Goal: Information Seeking & Learning: Learn about a topic

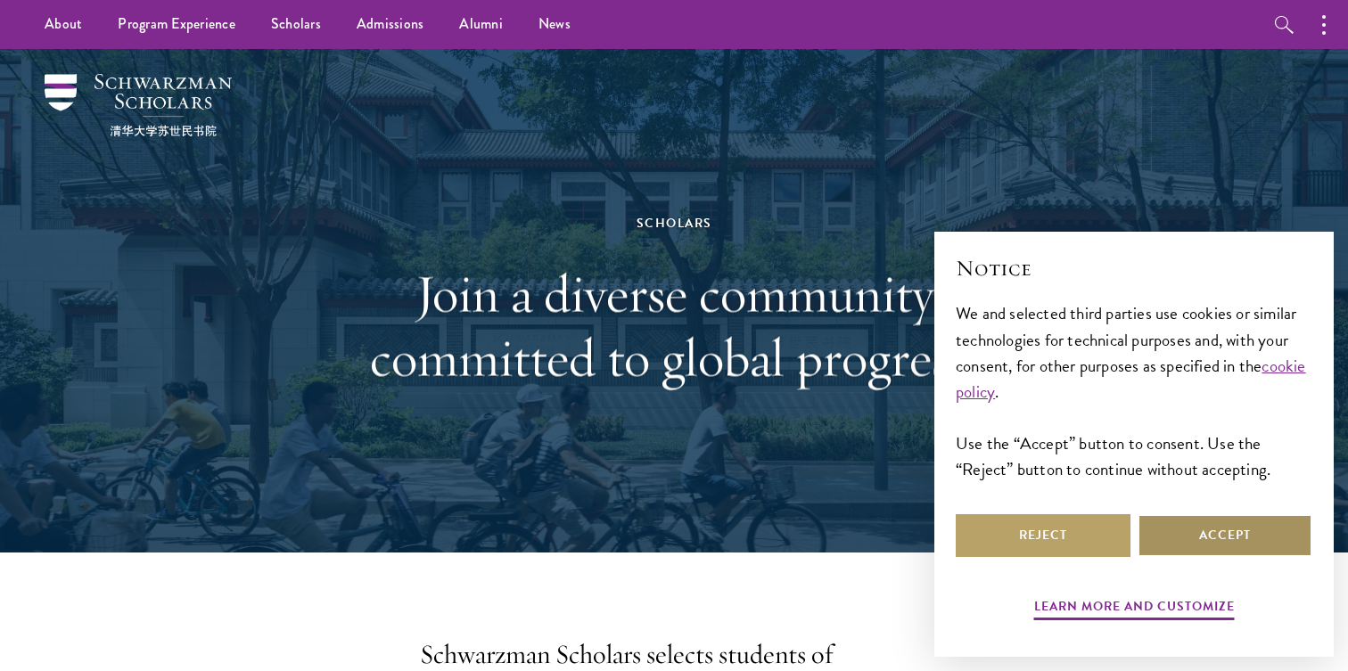
click at [1239, 533] on button "Accept" at bounding box center [1225, 535] width 175 height 43
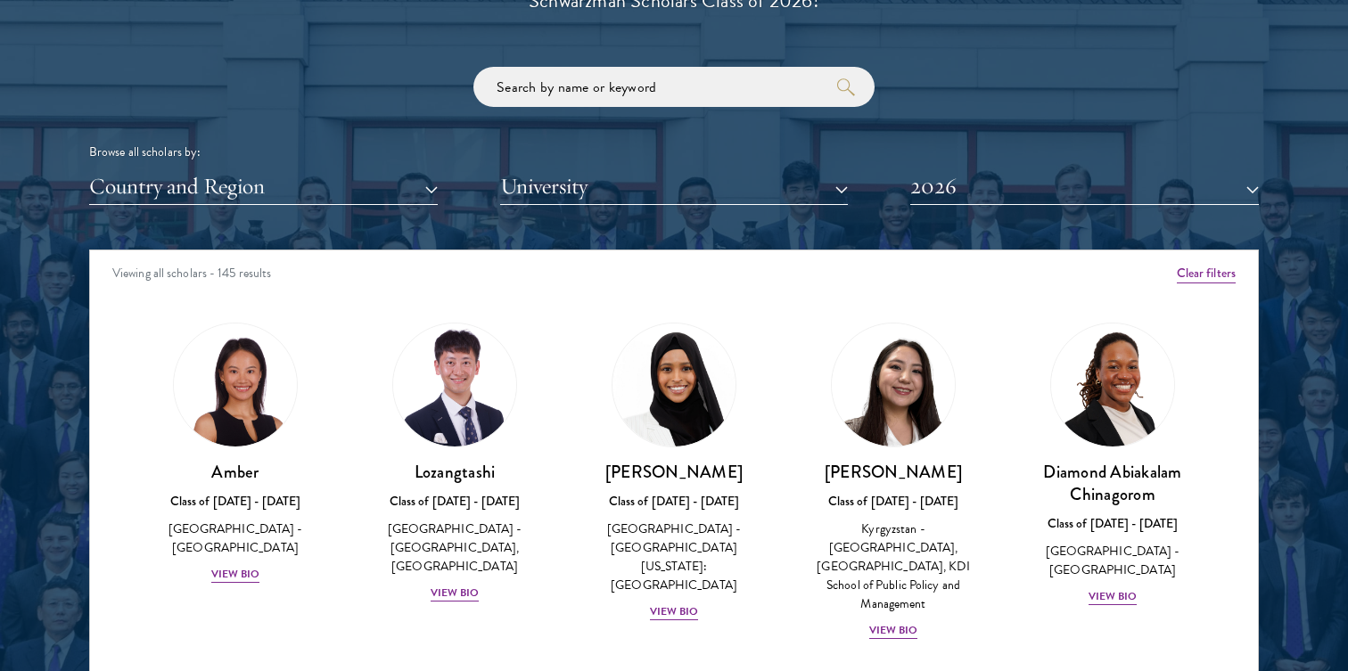
scroll to position [2119, 0]
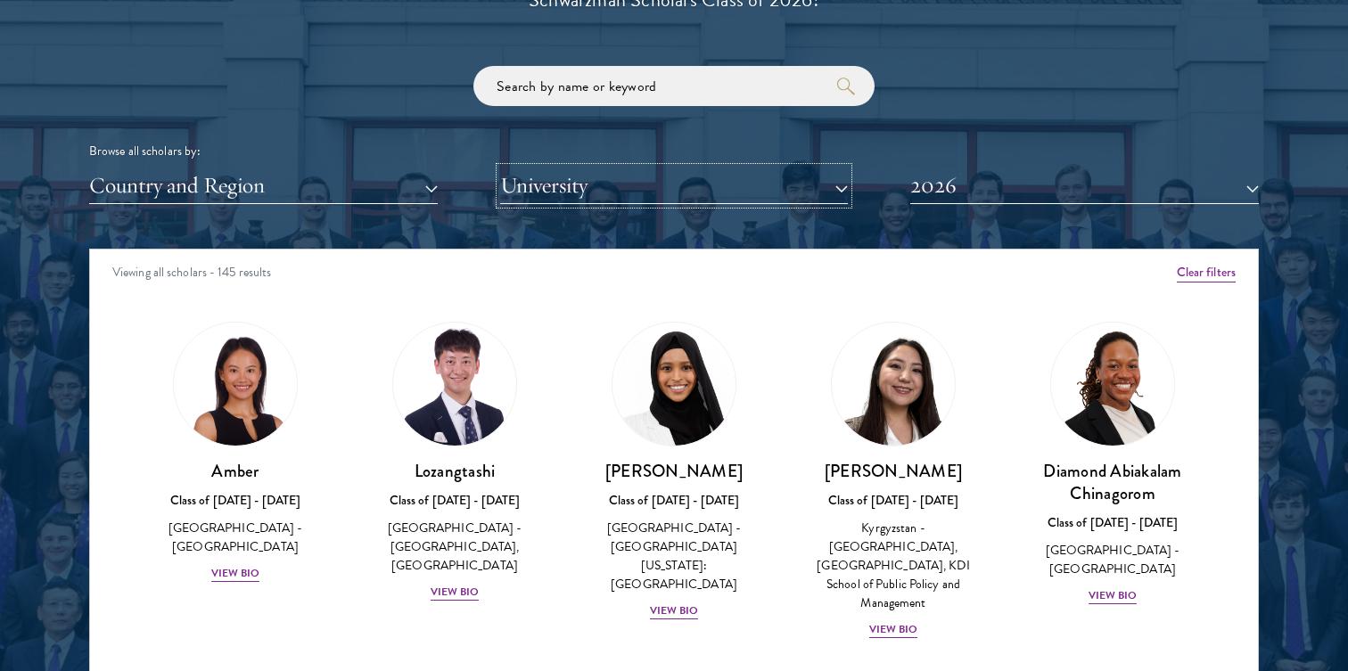
click at [621, 201] on button "University" at bounding box center [674, 186] width 349 height 37
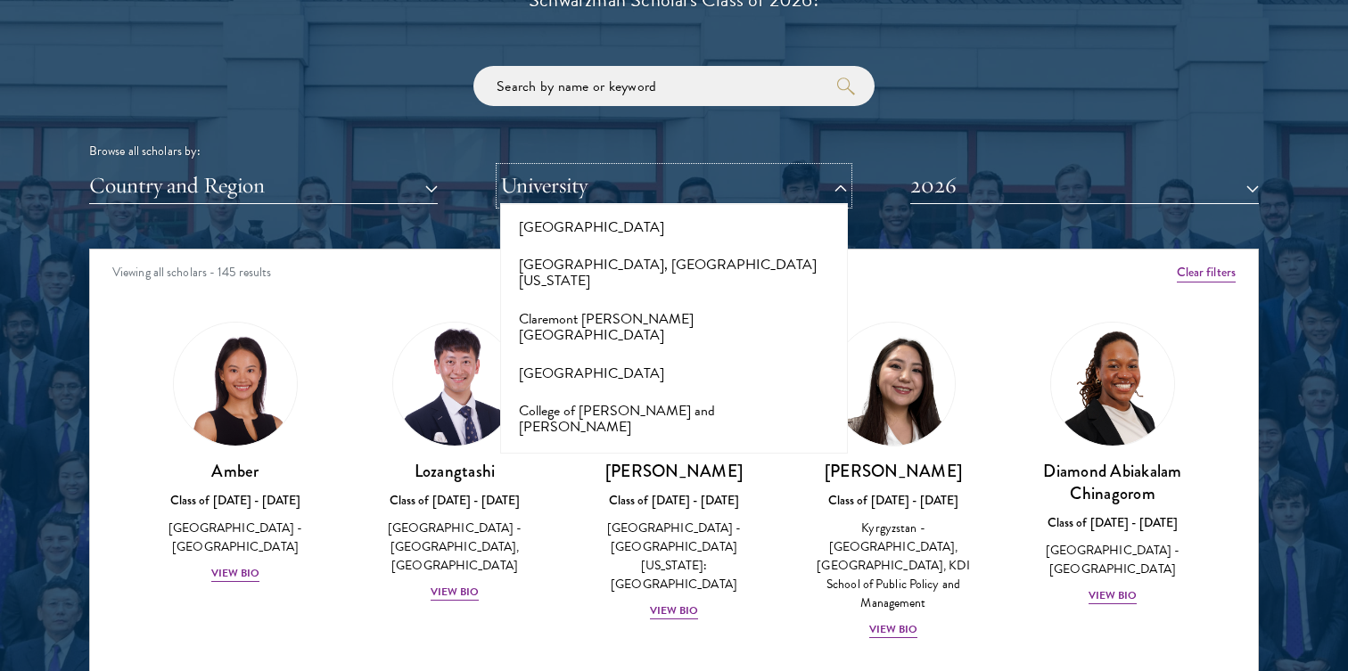
scroll to position [2589, 0]
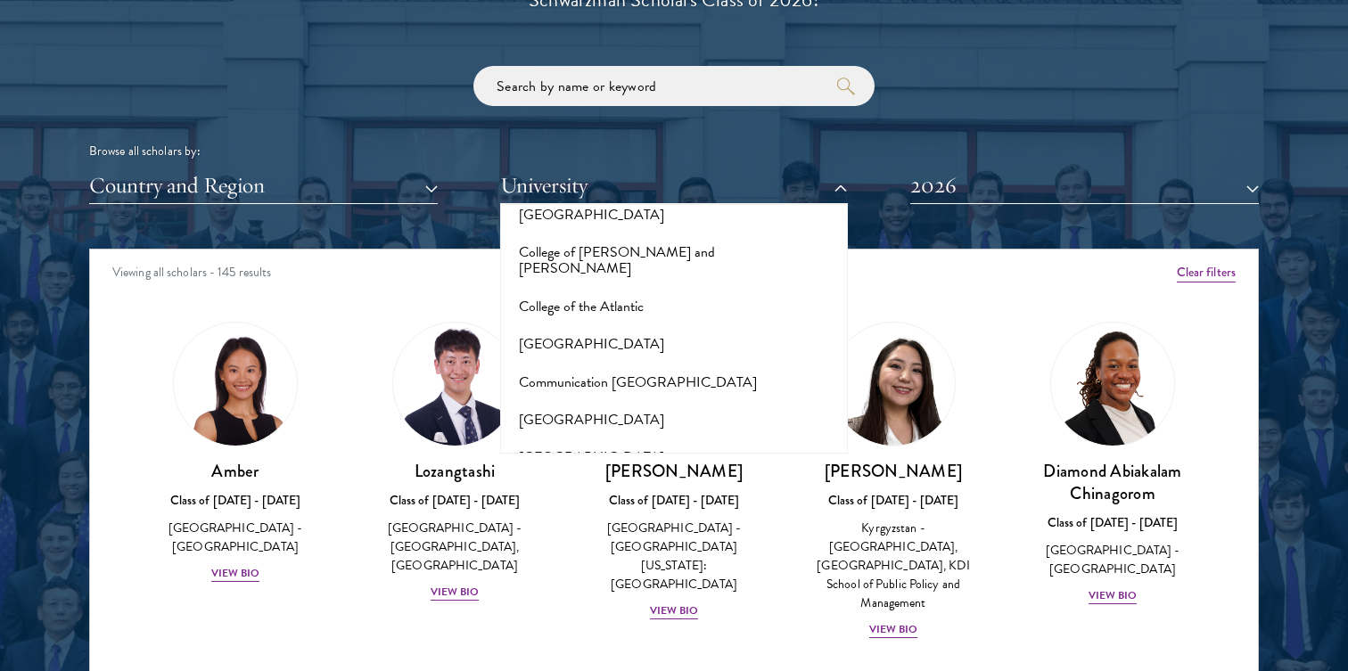
click at [597, 552] on button "Dartmouth College" at bounding box center [675, 570] width 338 height 37
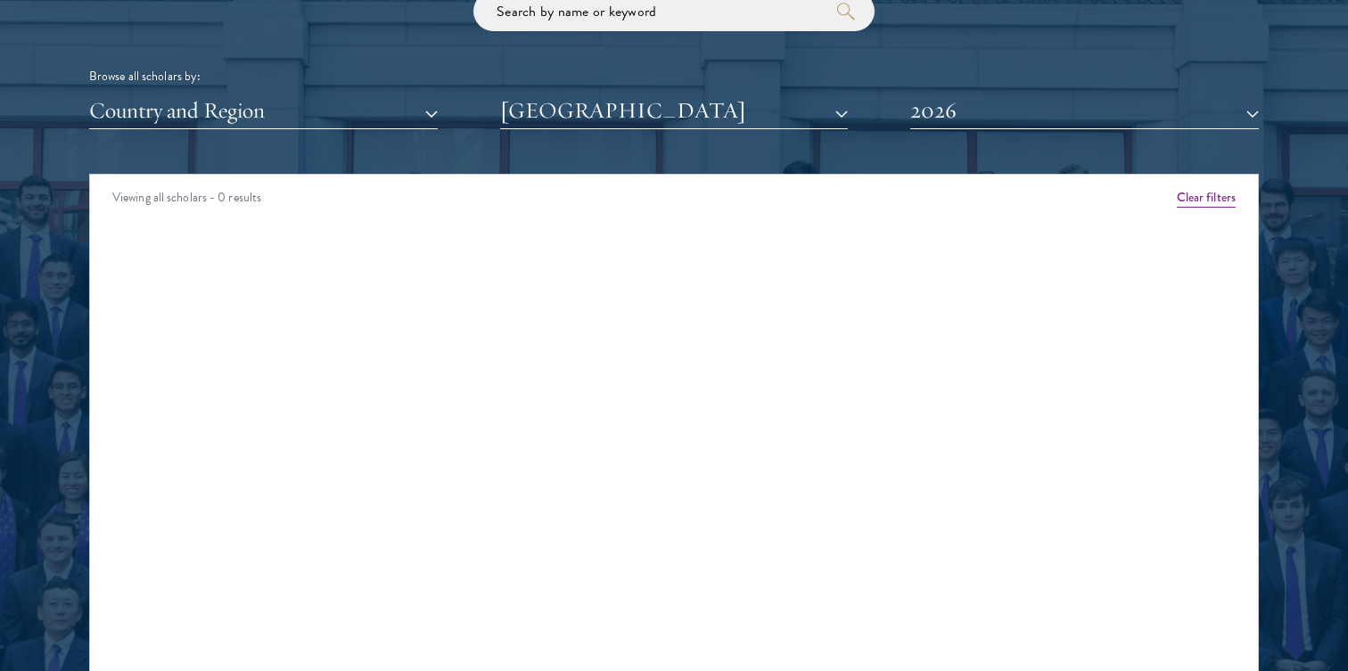
scroll to position [2209, 0]
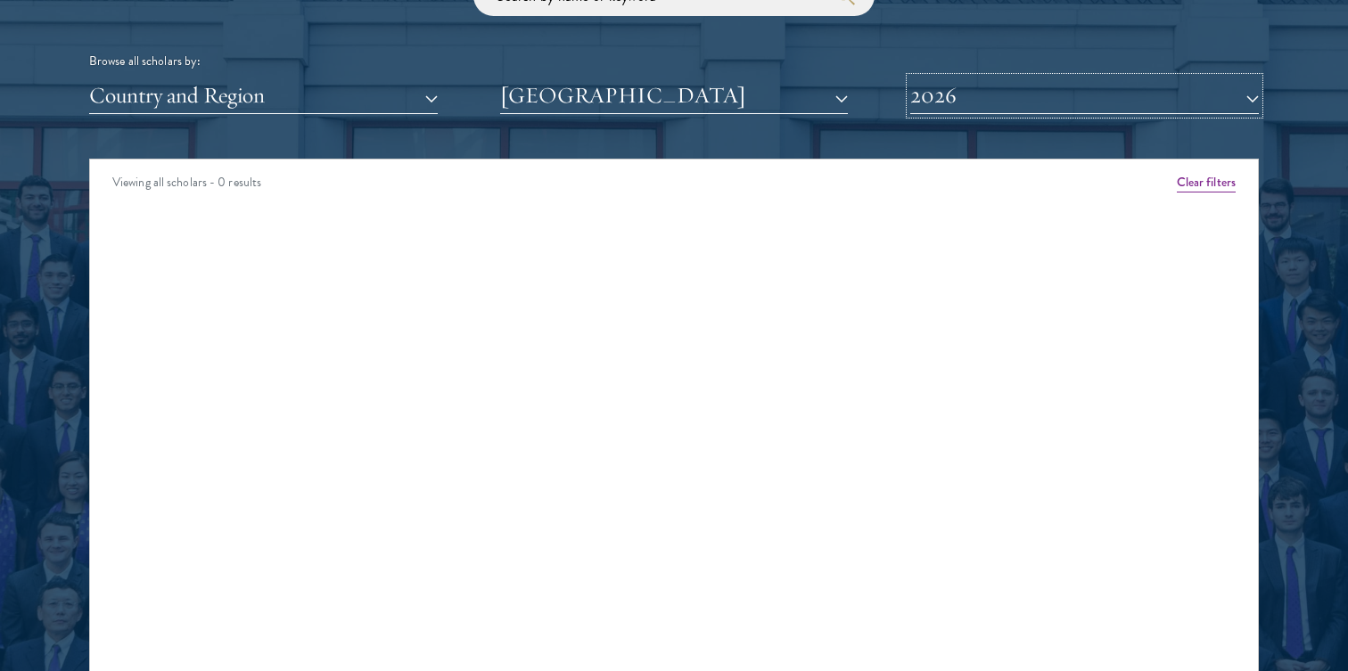
click at [945, 89] on button "2026" at bounding box center [1084, 96] width 349 height 37
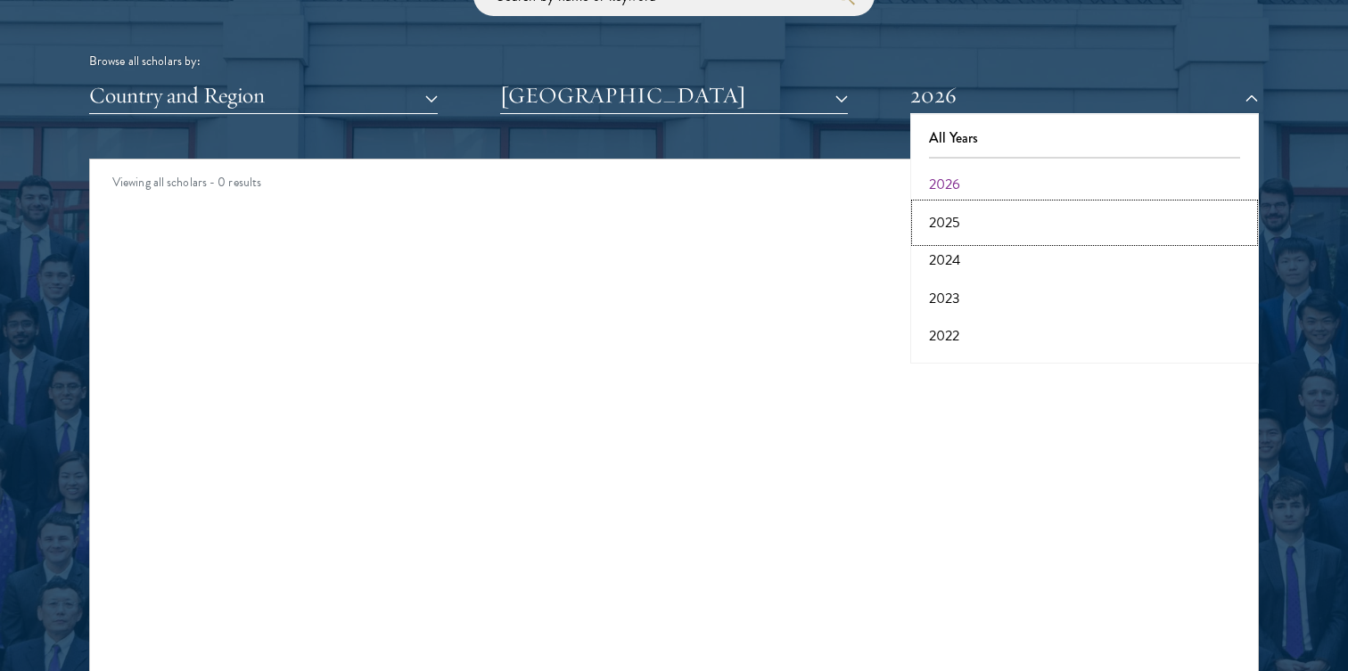
click at [947, 209] on button "2025" at bounding box center [1085, 222] width 338 height 37
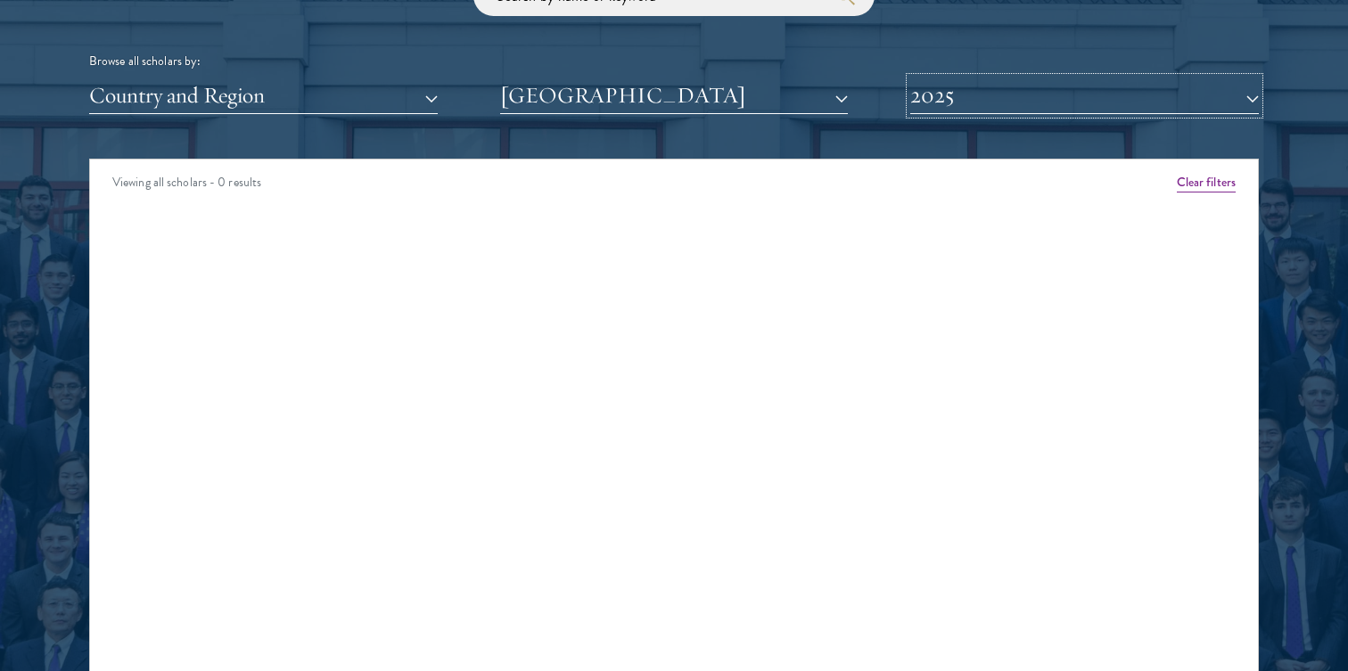
click at [968, 103] on button "2025" at bounding box center [1084, 96] width 349 height 37
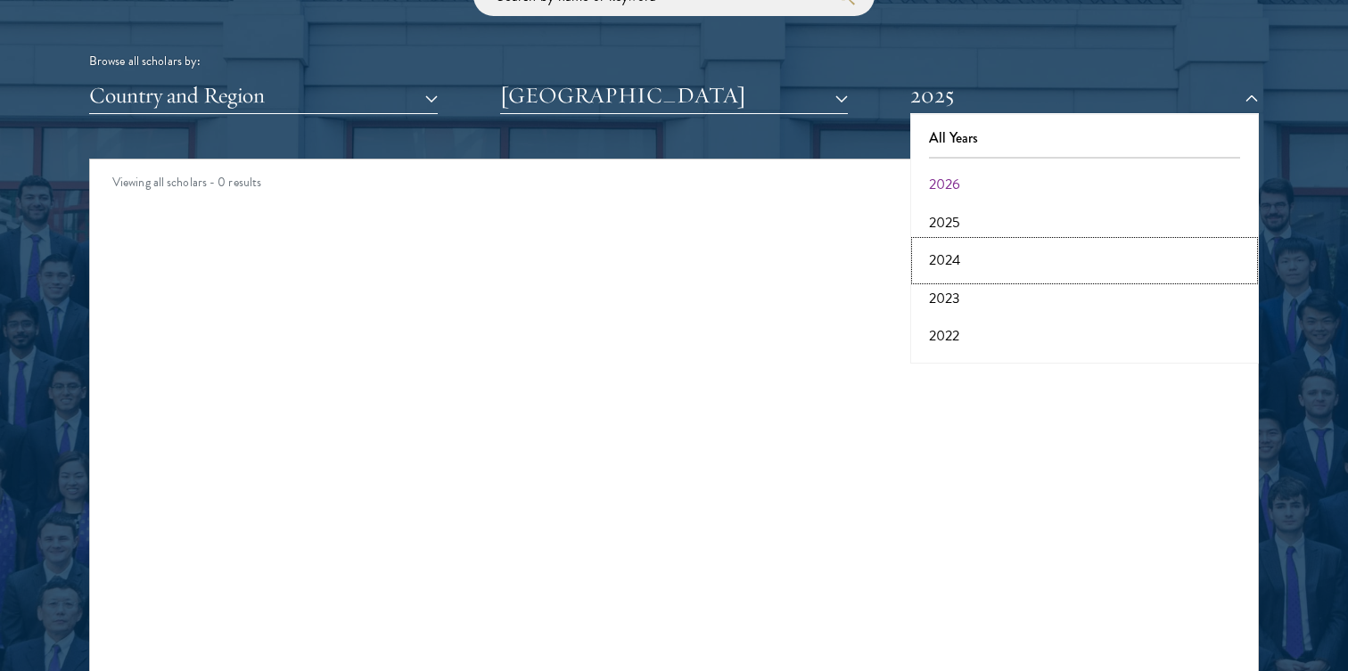
click at [957, 257] on button "2024" at bounding box center [1085, 260] width 338 height 37
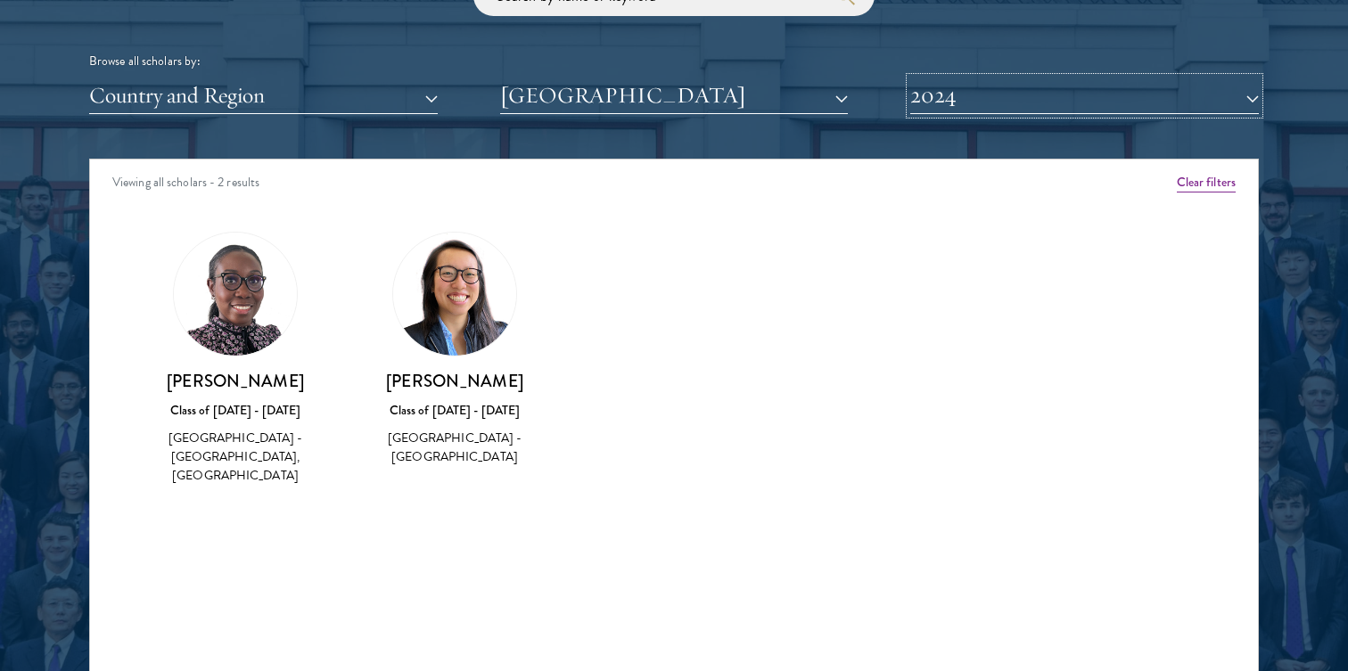
click at [1028, 88] on button "2024" at bounding box center [1084, 96] width 349 height 37
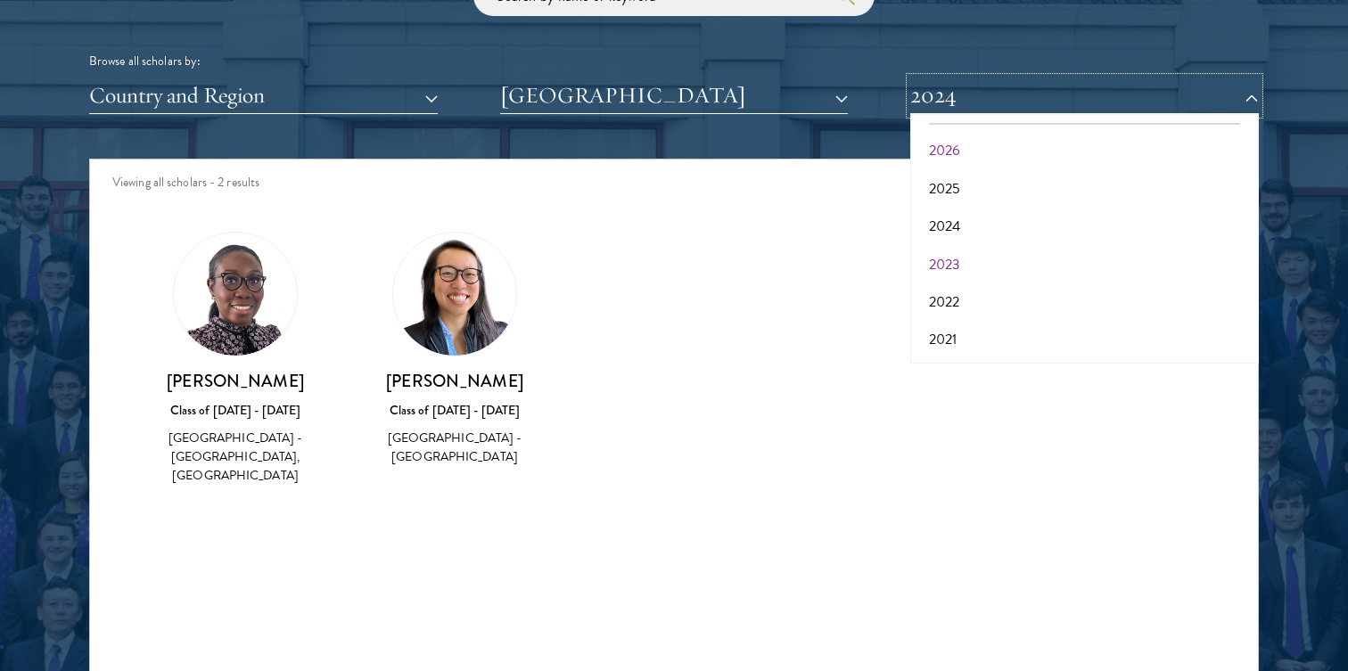
scroll to position [35, 0]
click at [956, 265] on button "2023" at bounding box center [1085, 263] width 338 height 37
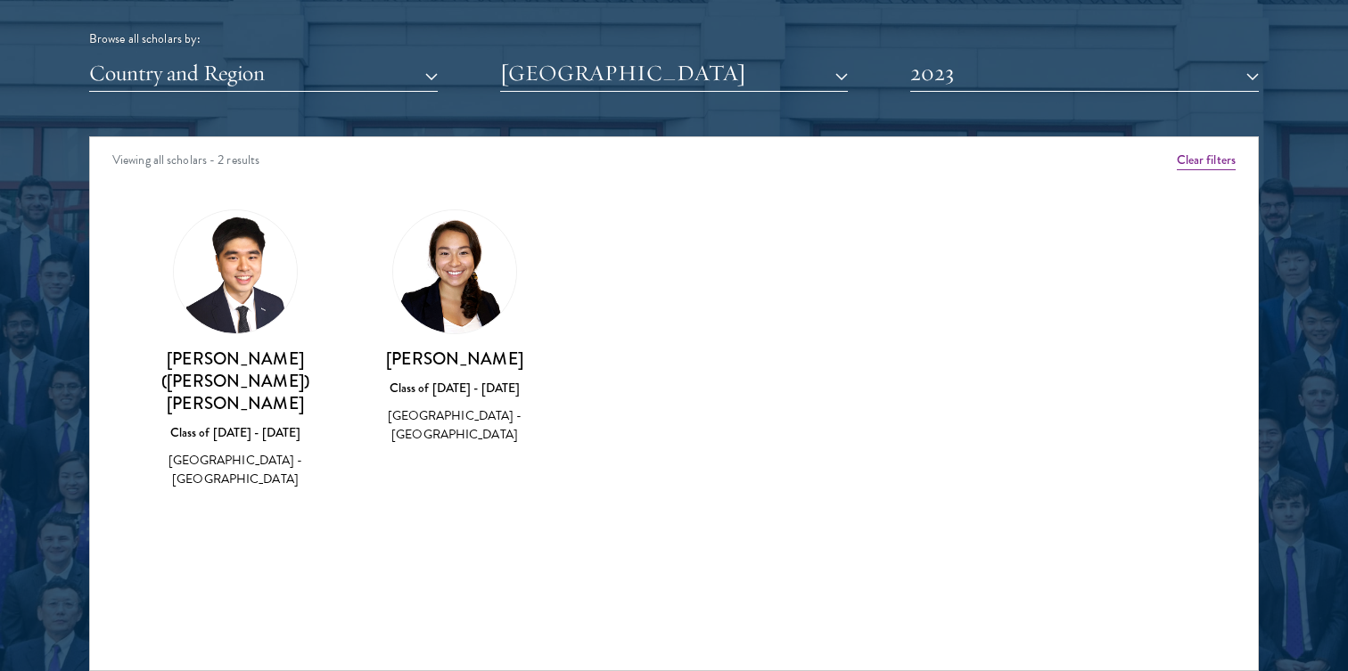
scroll to position [2234, 0]
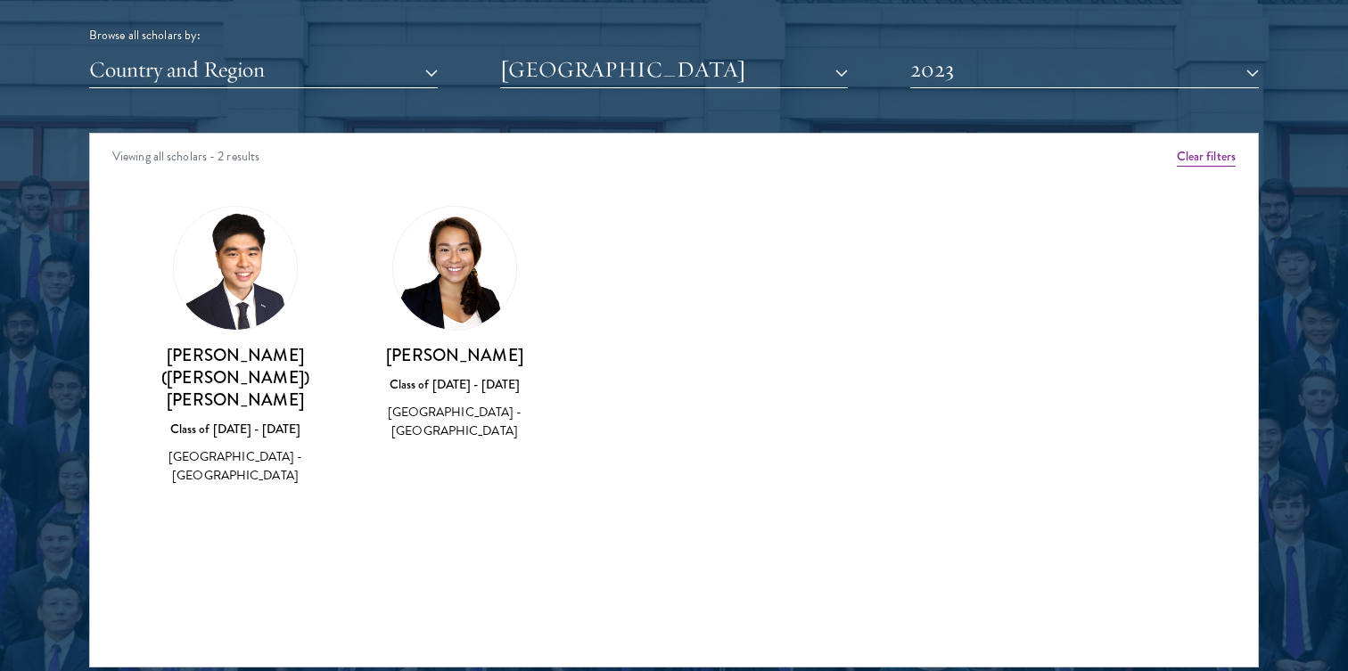
click at [448, 286] on img at bounding box center [454, 268] width 123 height 123
click at [444, 359] on h3 "Isabella Lichen" at bounding box center [455, 355] width 184 height 22
click at [447, 436] on div "United States of America - Dartmouth College" at bounding box center [455, 421] width 184 height 37
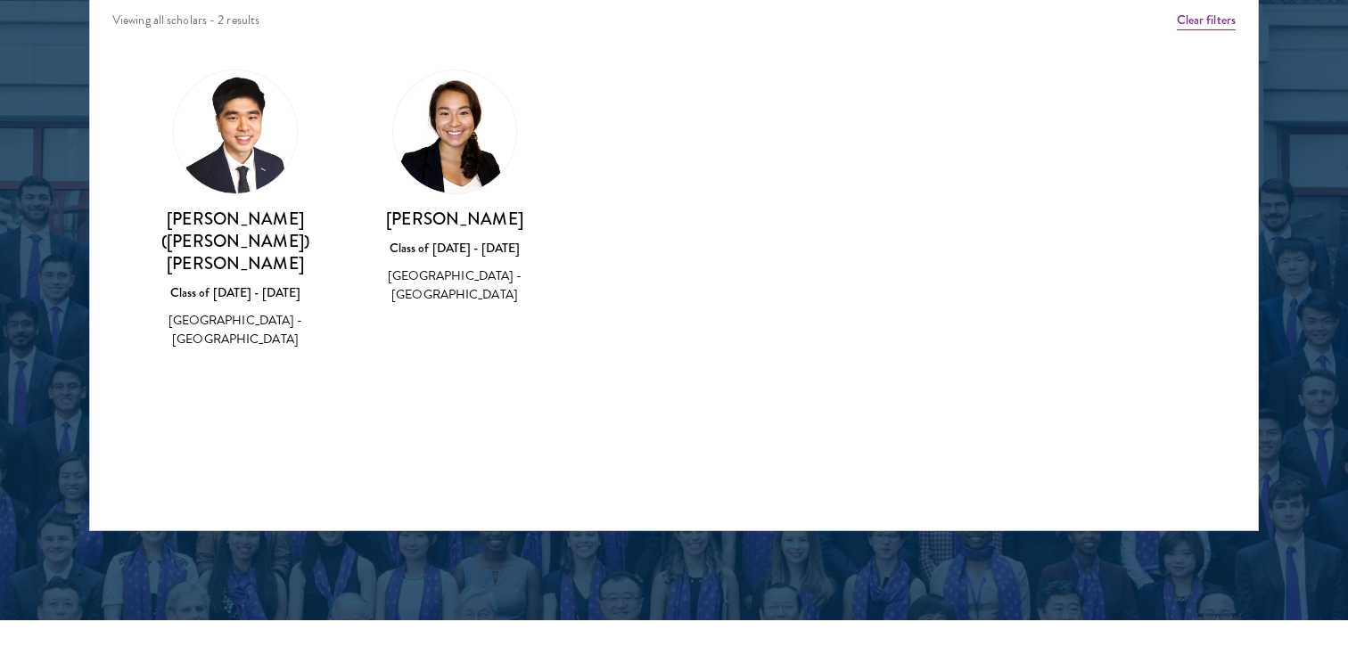
scroll to position [2382, 0]
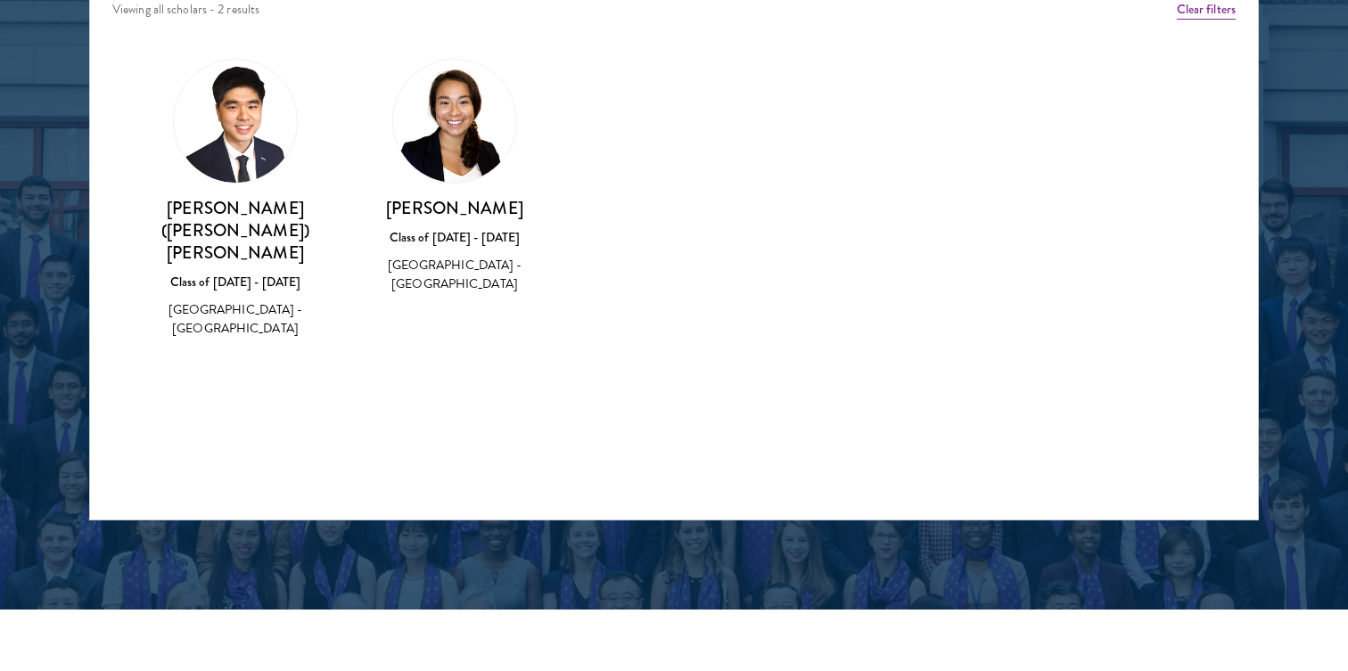
drag, startPoint x: 407, startPoint y: 202, endPoint x: 506, endPoint y: 209, distance: 99.2
click at [506, 209] on h3 "Isabella Lichen" at bounding box center [455, 208] width 184 height 22
drag, startPoint x: 504, startPoint y: 208, endPoint x: 420, endPoint y: 207, distance: 83.8
click at [420, 207] on h3 "Isabella Lichen" at bounding box center [455, 208] width 184 height 22
click at [405, 208] on h3 "Isabella Lichen" at bounding box center [455, 208] width 184 height 22
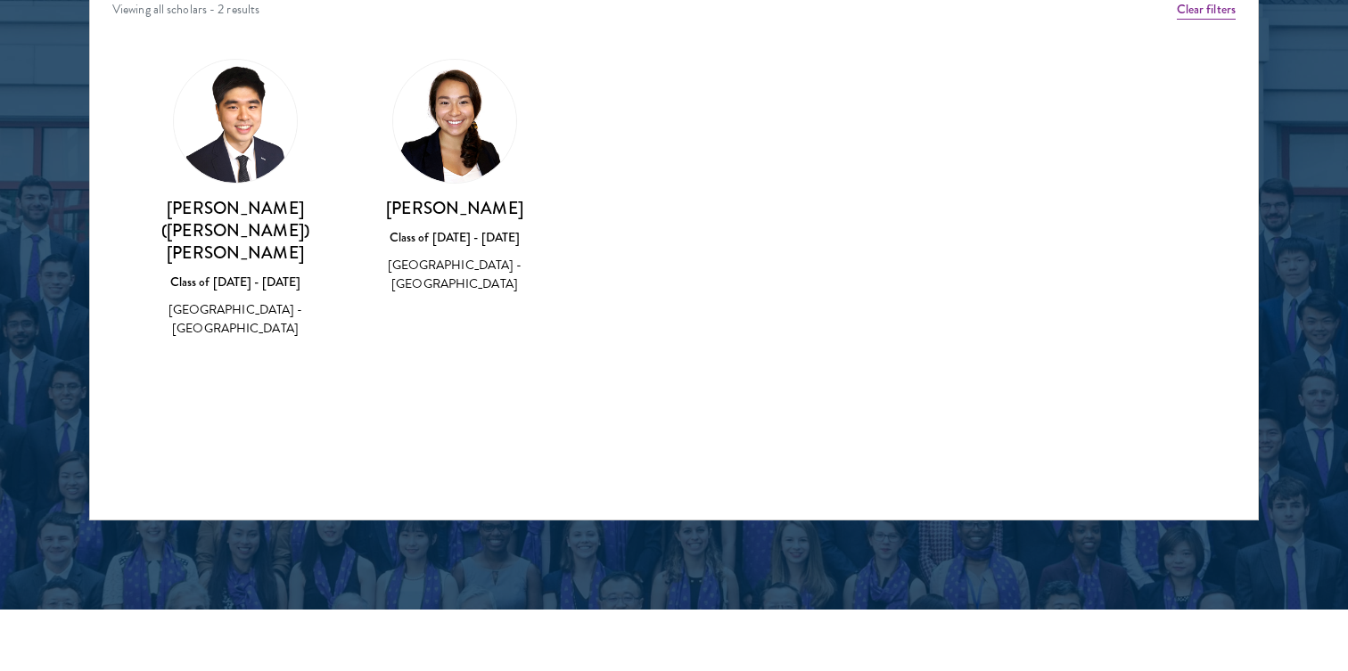
drag, startPoint x: 402, startPoint y: 208, endPoint x: 515, endPoint y: 209, distance: 113.2
click at [515, 209] on h3 "Isabella Lichen" at bounding box center [455, 208] width 184 height 22
copy h3 "Isabella Lichen"
drag, startPoint x: 168, startPoint y: 208, endPoint x: 299, endPoint y: 211, distance: 131.1
click at [299, 211] on h3 "Mika (Je Hoon) Lee" at bounding box center [236, 230] width 184 height 67
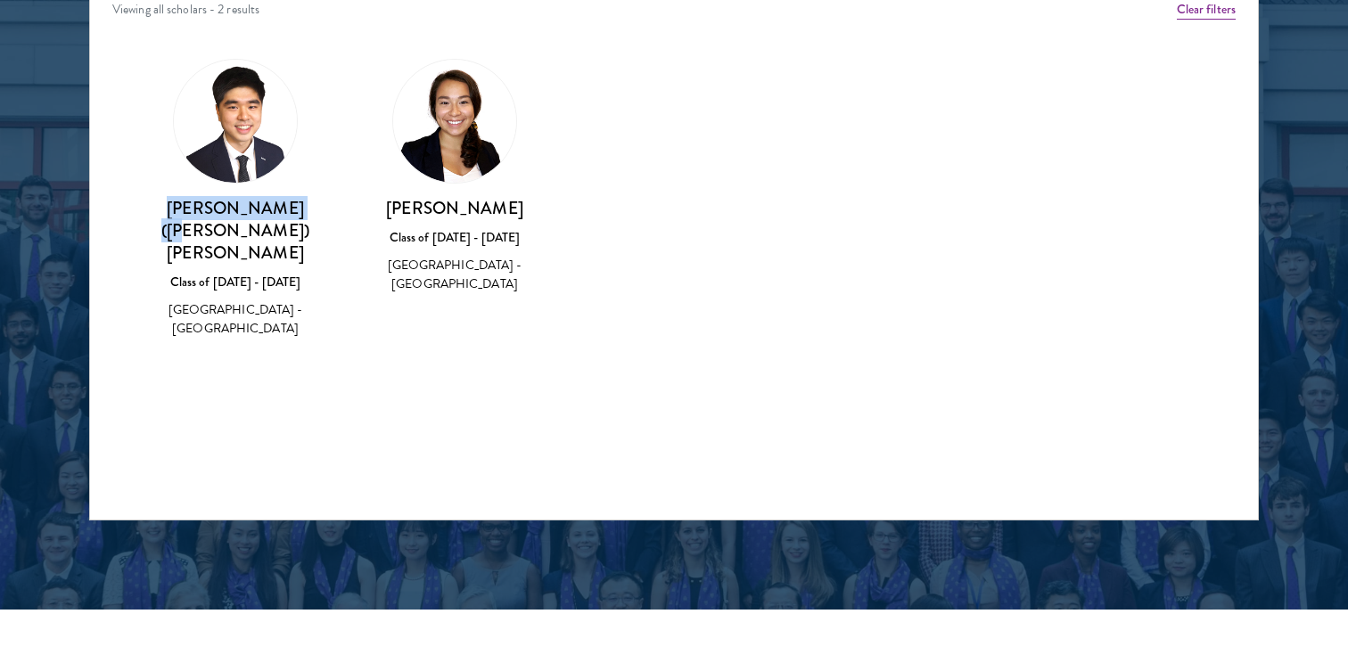
copy h3 "Mika (Je Hoon) Le"
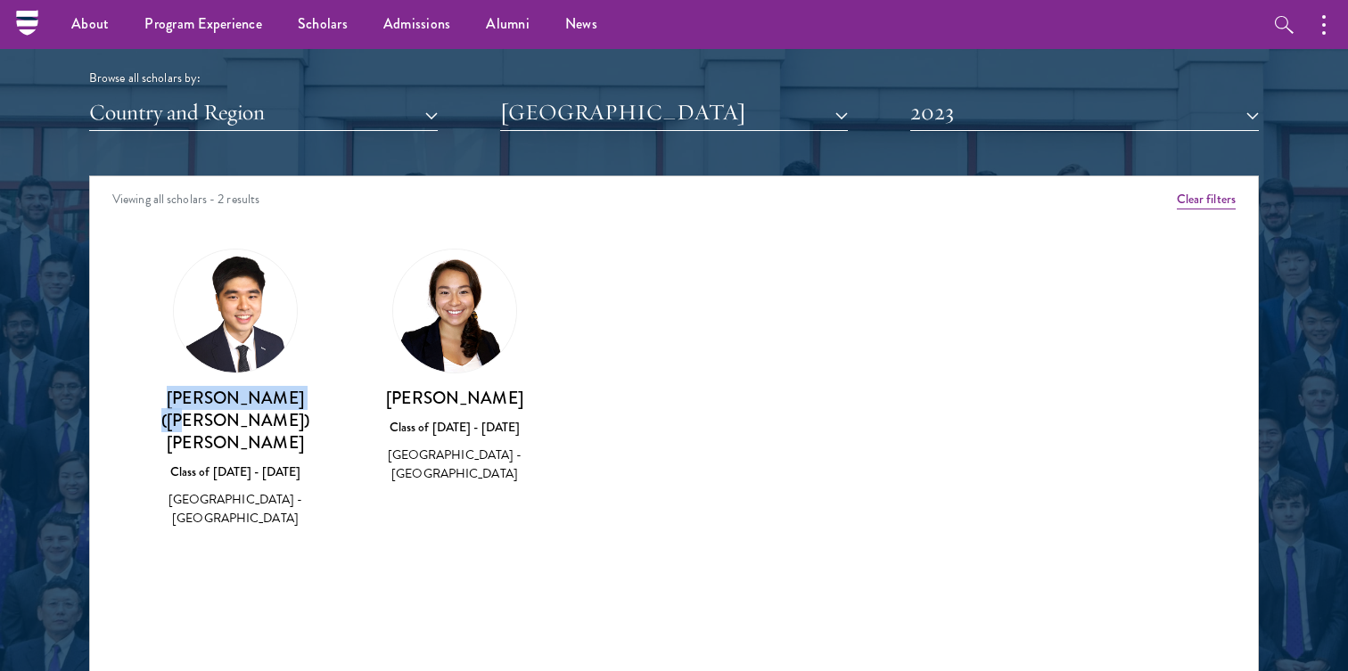
scroll to position [2185, 0]
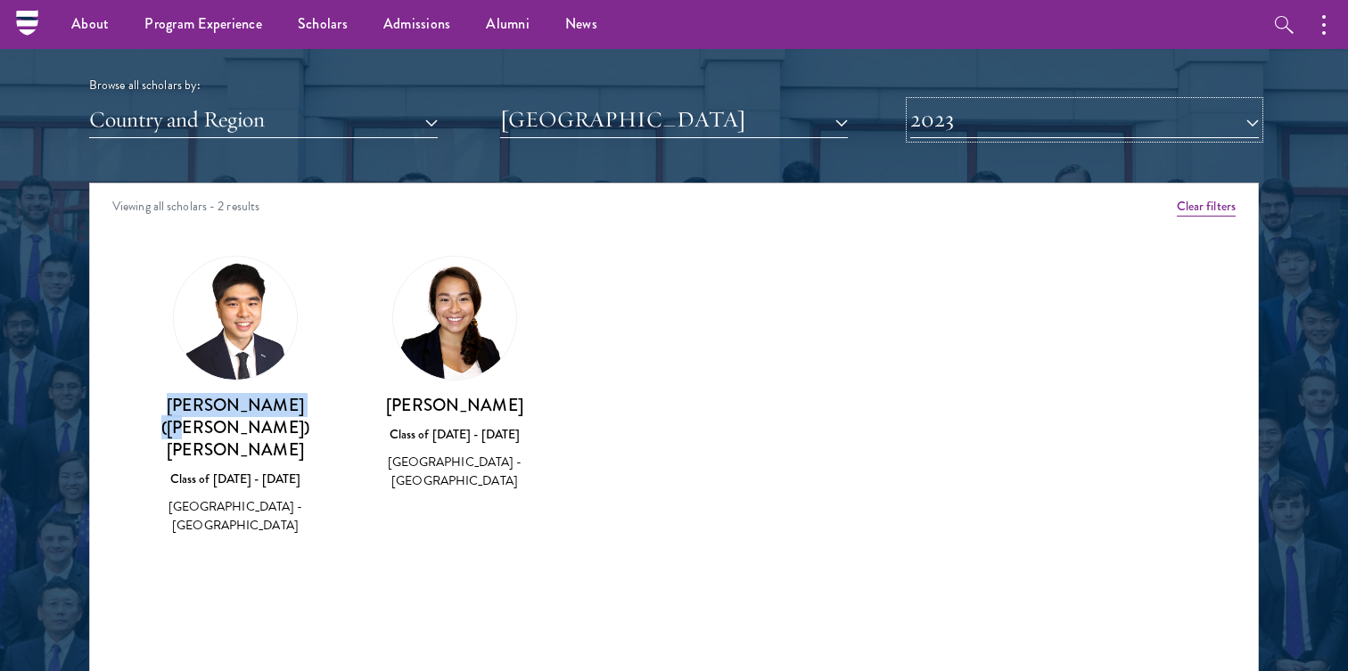
click at [950, 126] on button "2023" at bounding box center [1084, 120] width 349 height 37
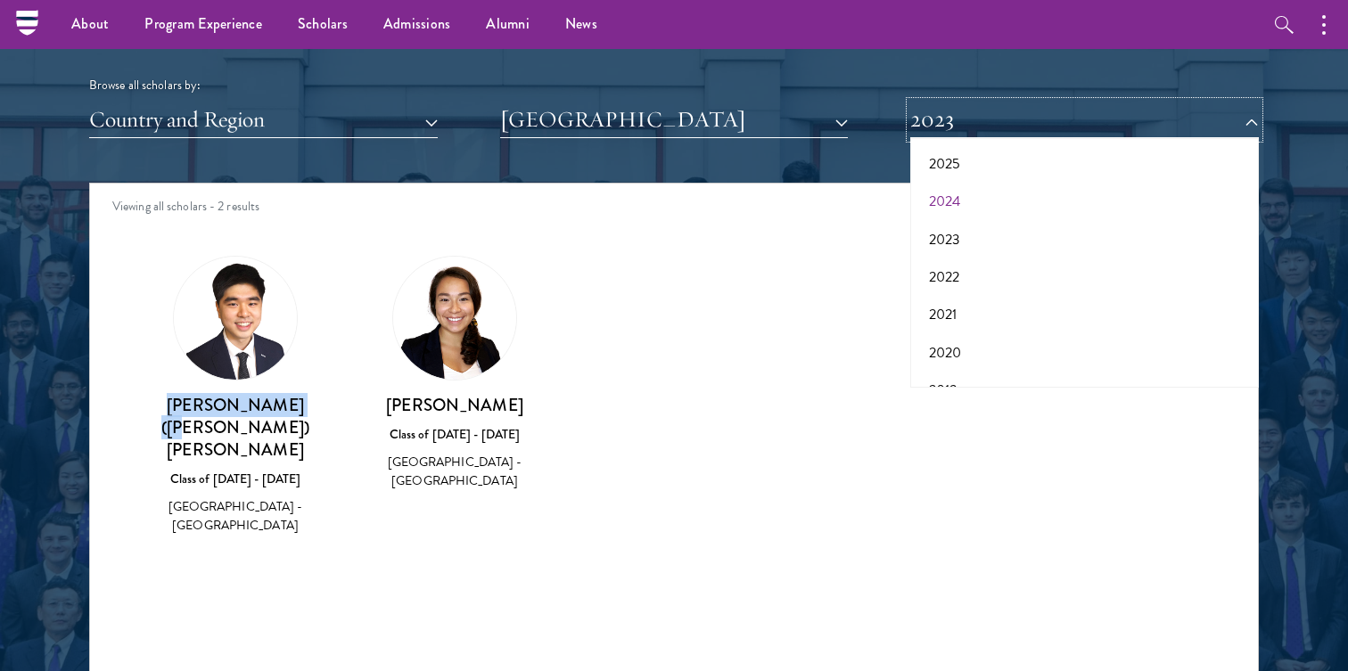
scroll to position [86, 0]
click at [950, 260] on button "2022" at bounding box center [1085, 273] width 338 height 37
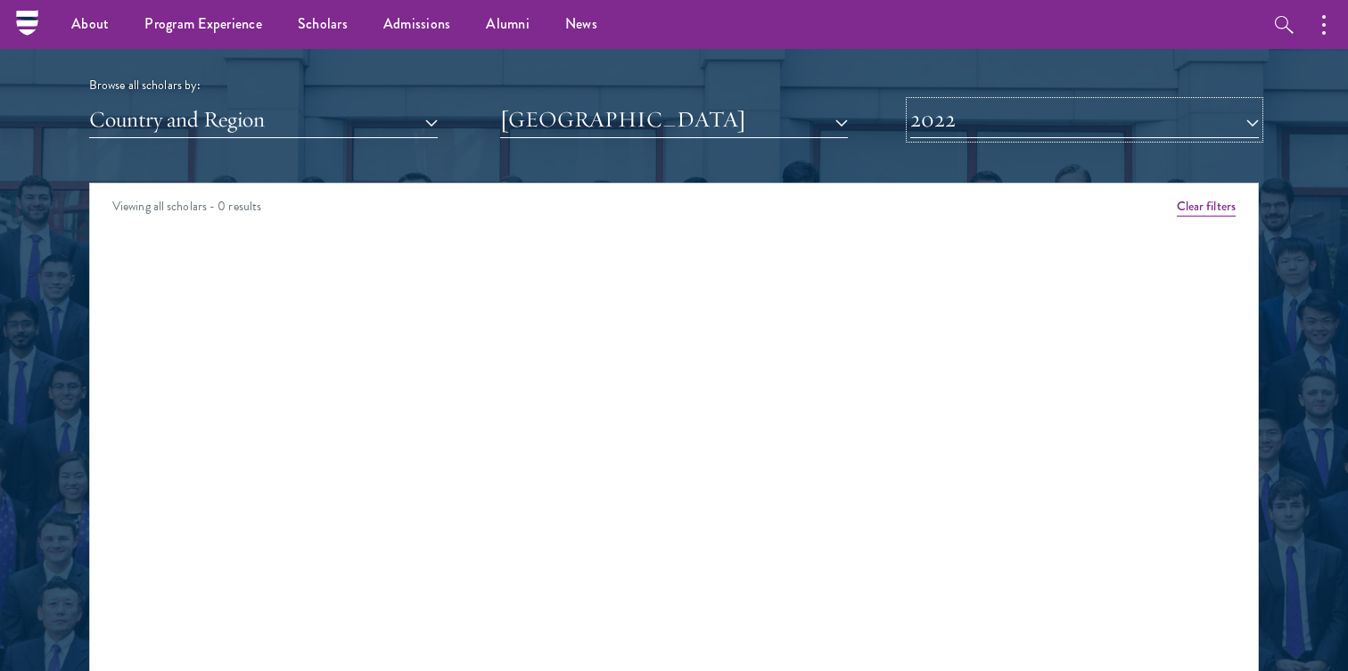
click at [951, 127] on button "2022" at bounding box center [1084, 120] width 349 height 37
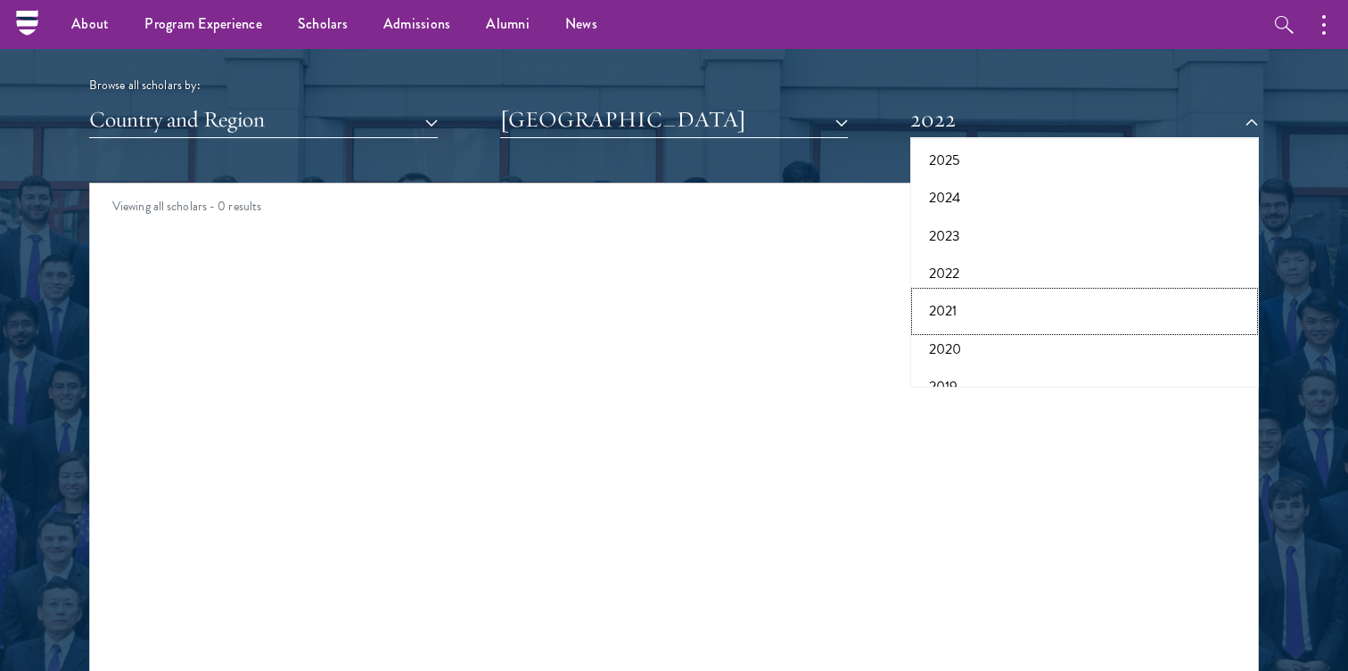
click at [954, 310] on button "2021" at bounding box center [1085, 310] width 338 height 37
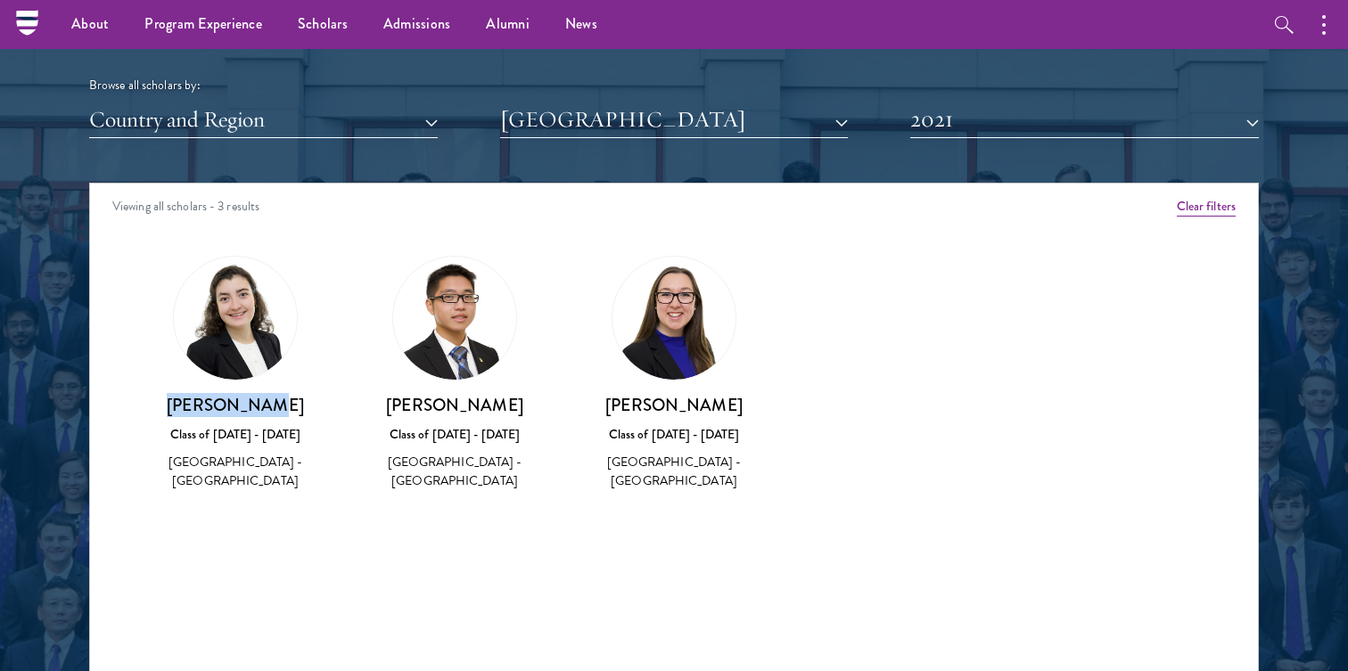
drag, startPoint x: 200, startPoint y: 409, endPoint x: 274, endPoint y: 408, distance: 74.0
click at [274, 408] on h3 "Delia Friel" at bounding box center [236, 405] width 184 height 22
copy h3 "Delia Friel"
drag, startPoint x: 419, startPoint y: 407, endPoint x: 490, endPoint y: 407, distance: 70.4
click at [490, 407] on h3 "Danny Li" at bounding box center [455, 405] width 184 height 22
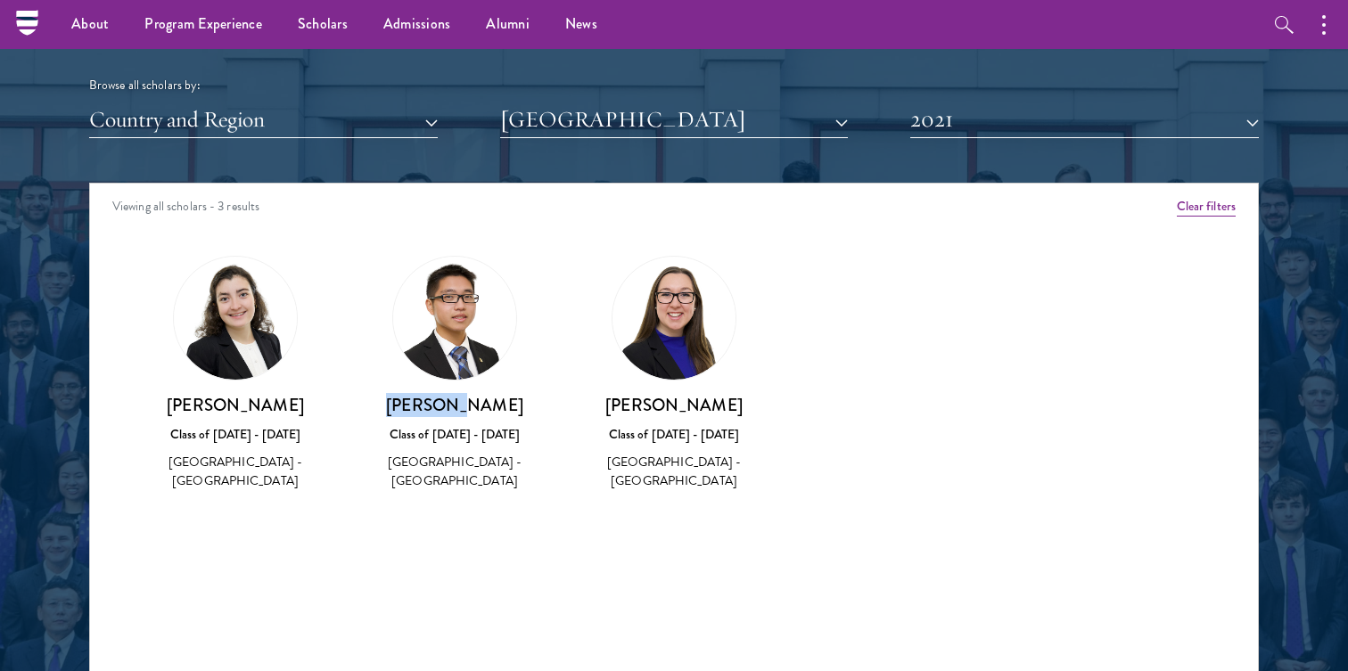
copy h3 "Danny Li"
drag, startPoint x: 612, startPoint y: 408, endPoint x: 740, endPoint y: 406, distance: 128.4
click at [741, 406] on h3 "Colleen O’Connor" at bounding box center [674, 405] width 184 height 22
copy h3 "Colleen O’Connor"
click at [985, 131] on button "2021" at bounding box center [1084, 120] width 349 height 37
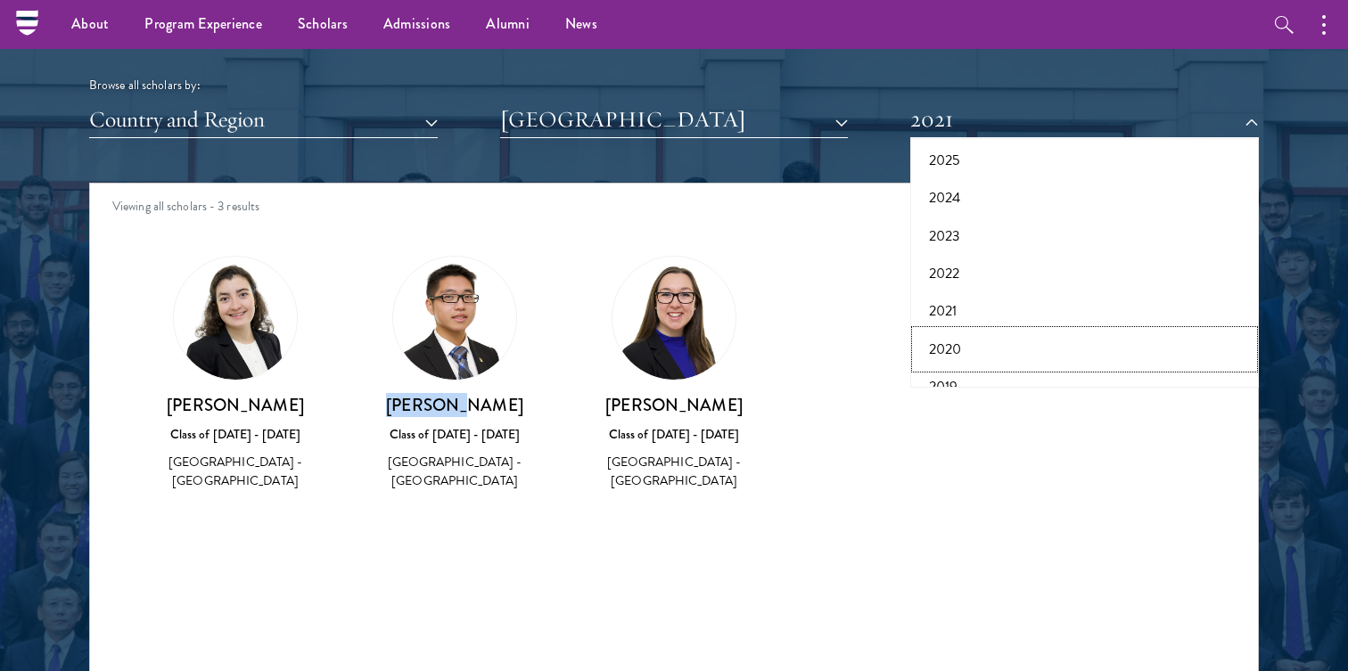
click at [959, 341] on button "2020" at bounding box center [1085, 349] width 338 height 37
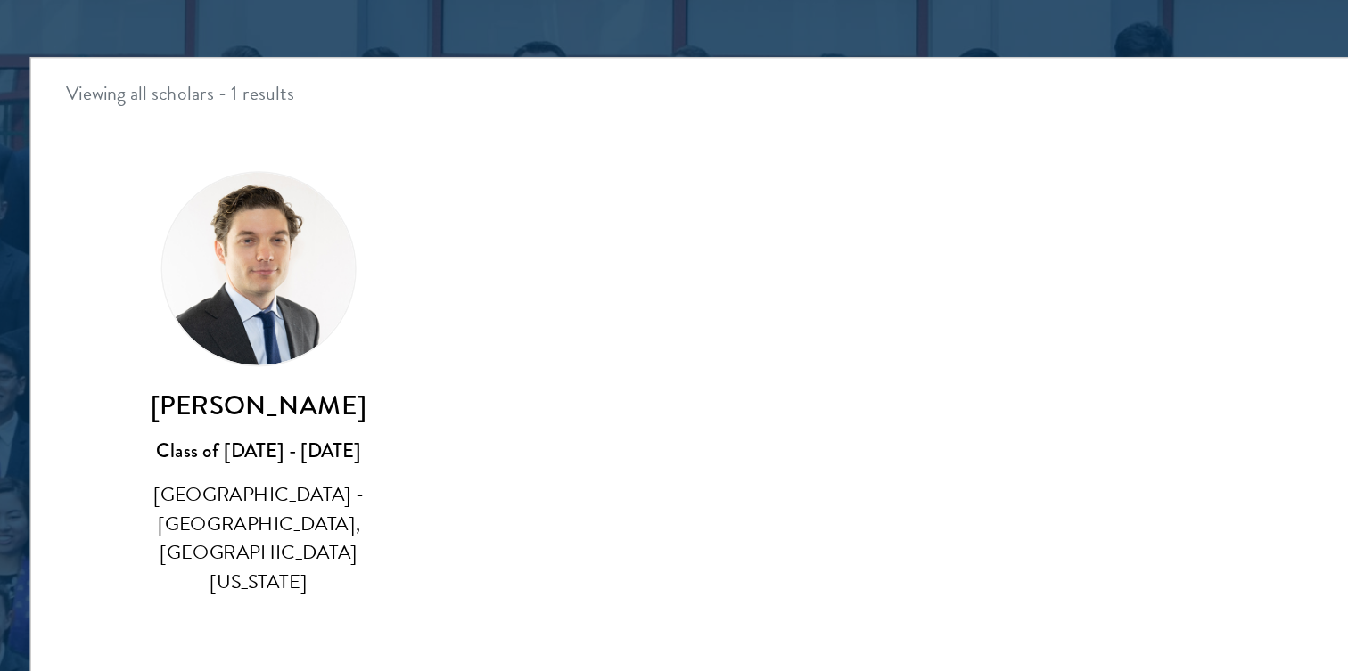
drag, startPoint x: 180, startPoint y: 403, endPoint x: 290, endPoint y: 404, distance: 109.7
click at [290, 404] on h3 "William Haynes" at bounding box center [236, 405] width 184 height 22
copy h3 "William Haynes"
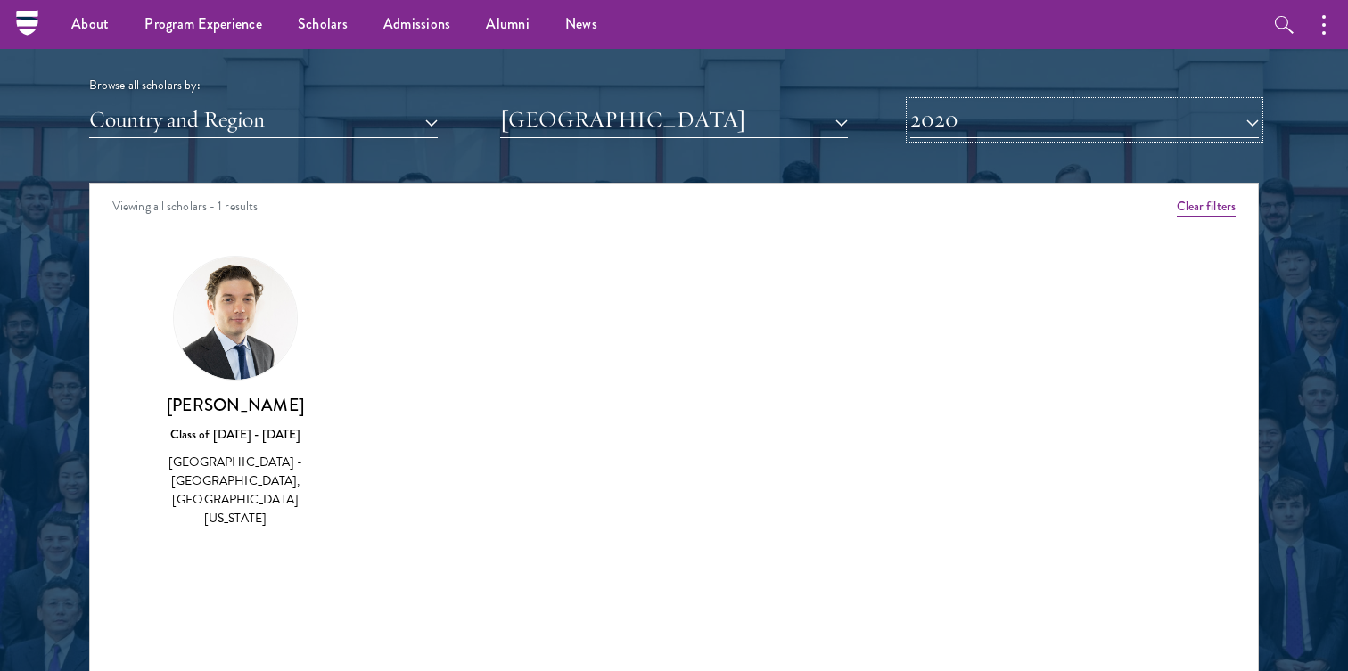
click at [1044, 120] on button "2020" at bounding box center [1084, 120] width 349 height 37
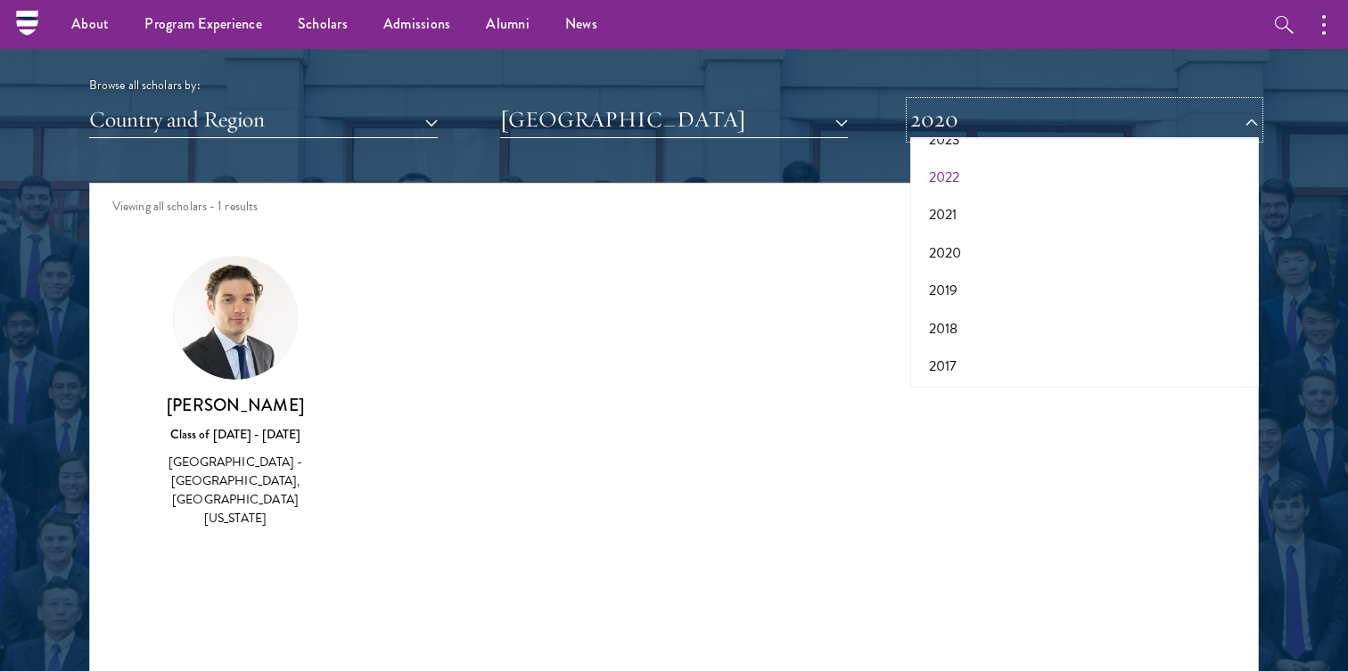
scroll to position [185, 0]
click at [956, 279] on button "2019" at bounding box center [1085, 287] width 338 height 37
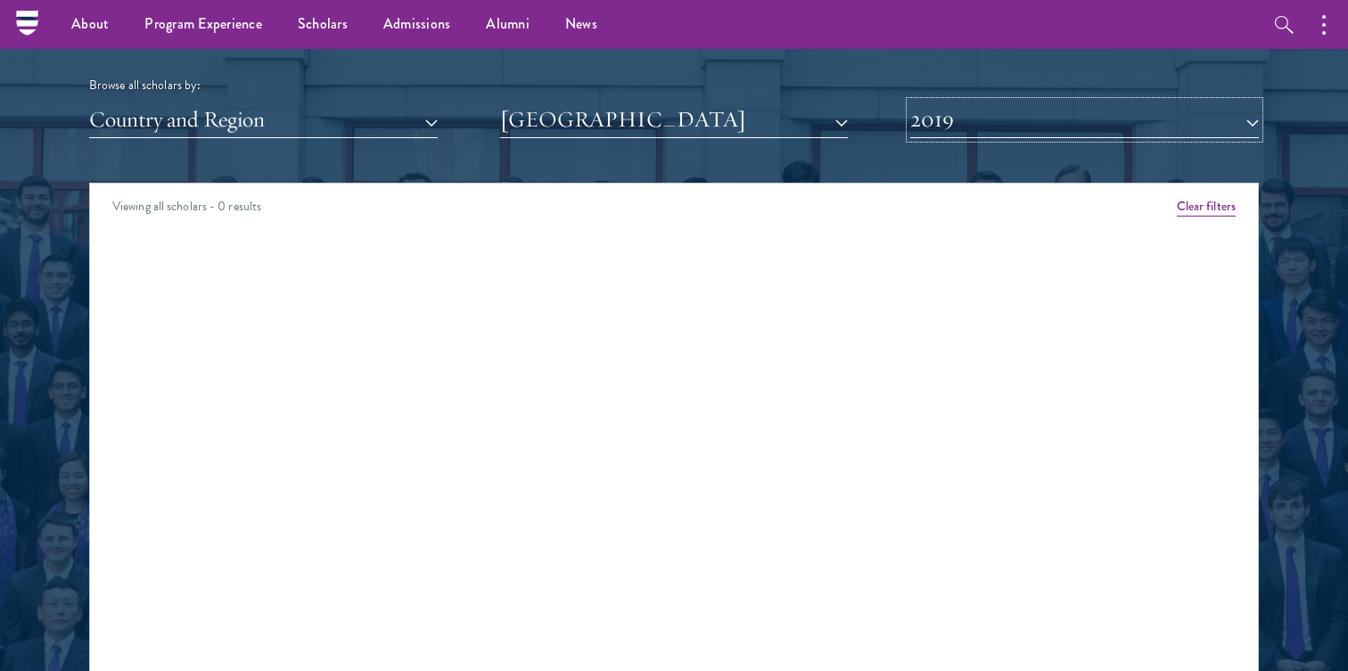
click at [987, 136] on button "2019" at bounding box center [1084, 120] width 349 height 37
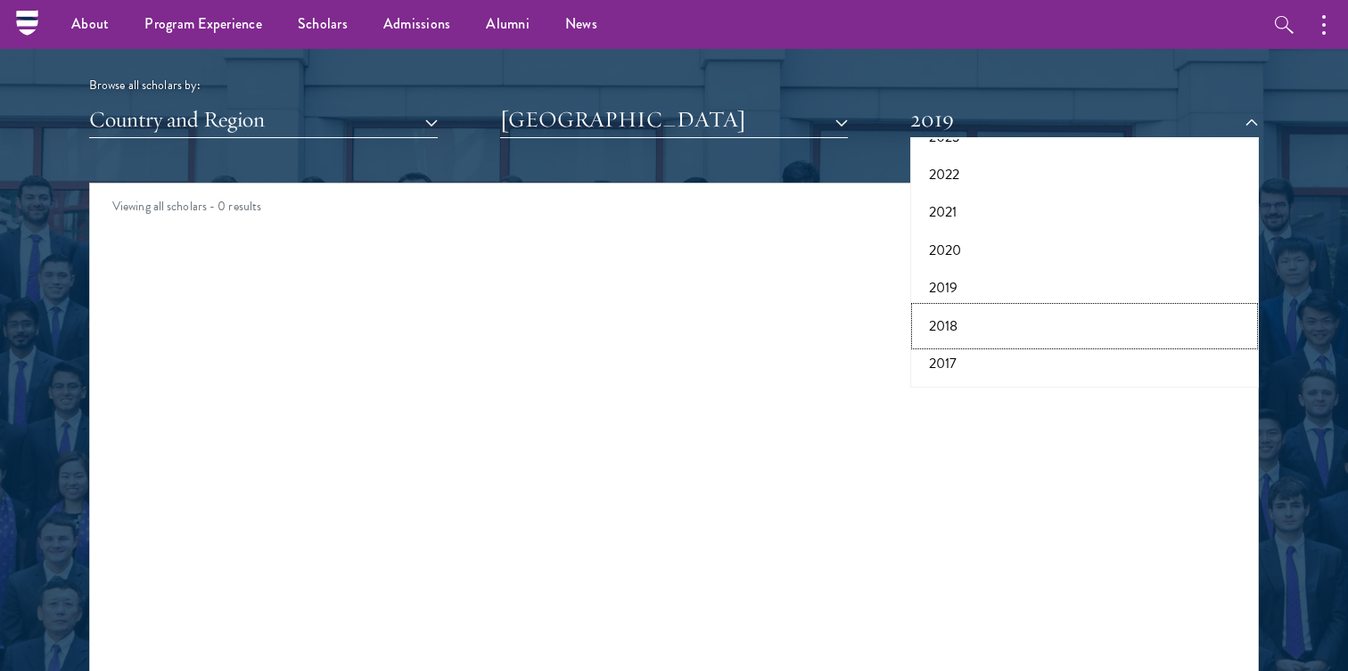
click at [958, 320] on button "2018" at bounding box center [1085, 326] width 338 height 37
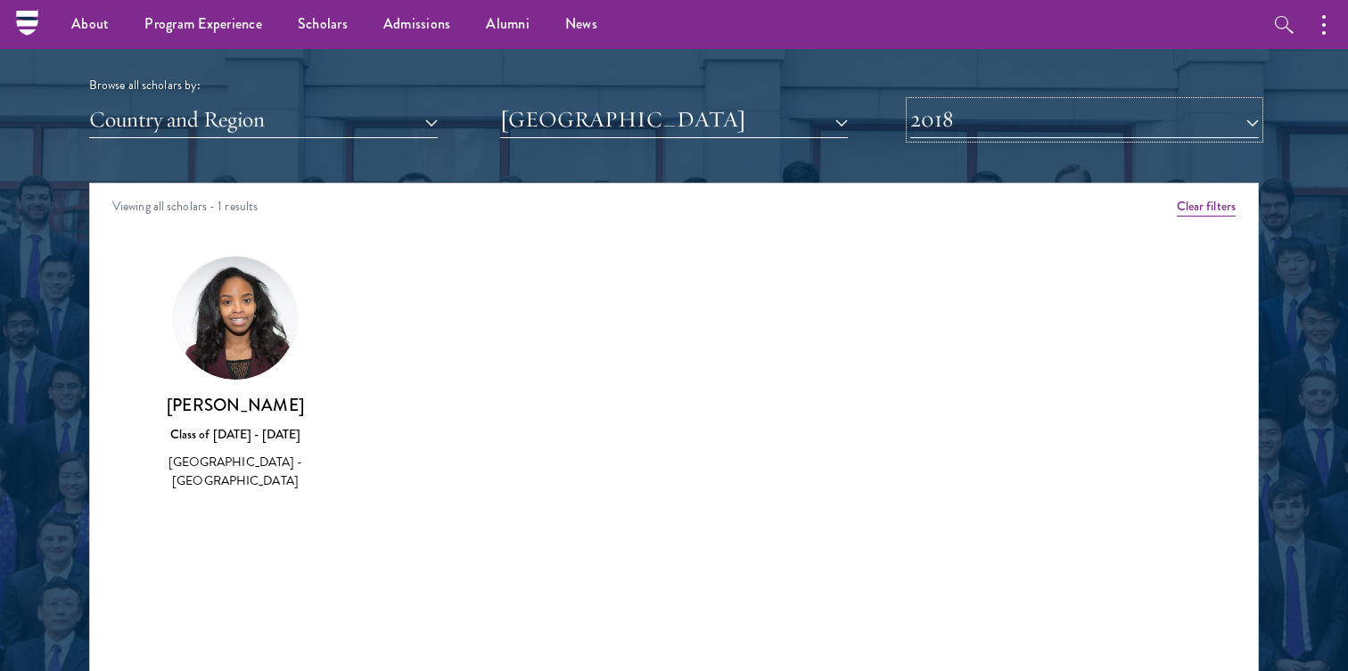
click at [990, 120] on button "2018" at bounding box center [1084, 120] width 349 height 37
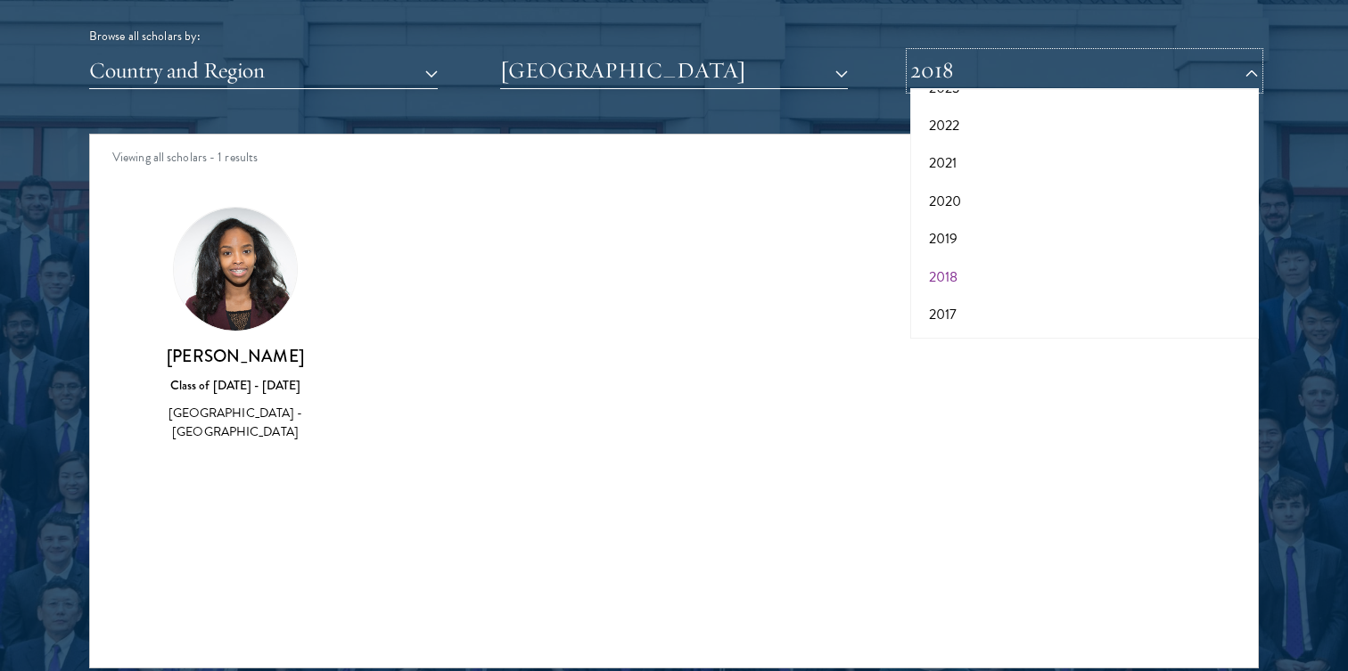
scroll to position [2256, 0]
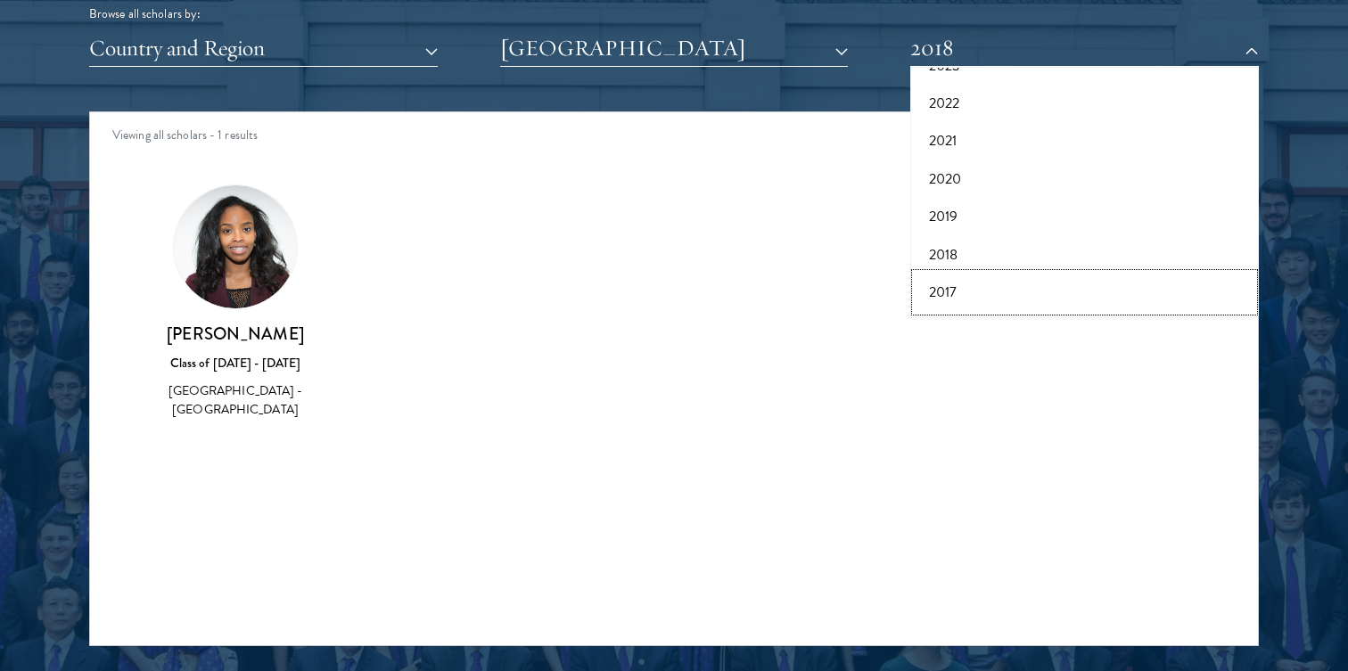
click at [959, 298] on button "2017" at bounding box center [1085, 292] width 338 height 37
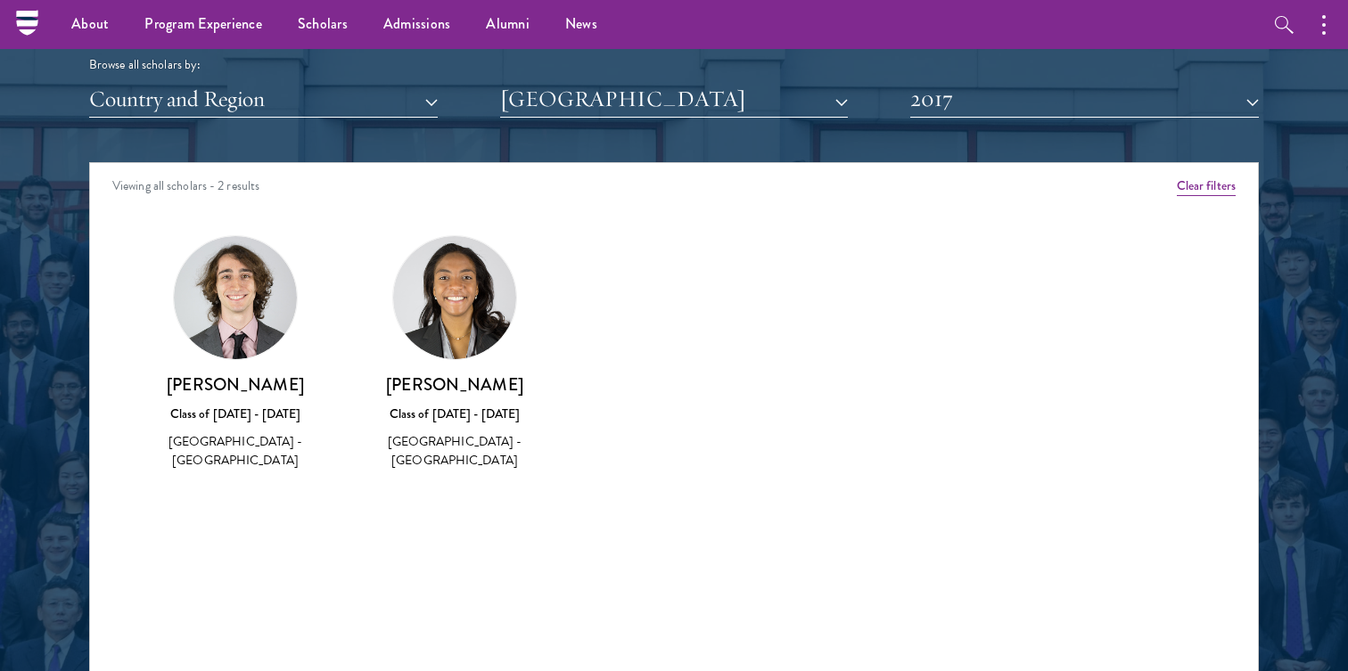
scroll to position [2196, 0]
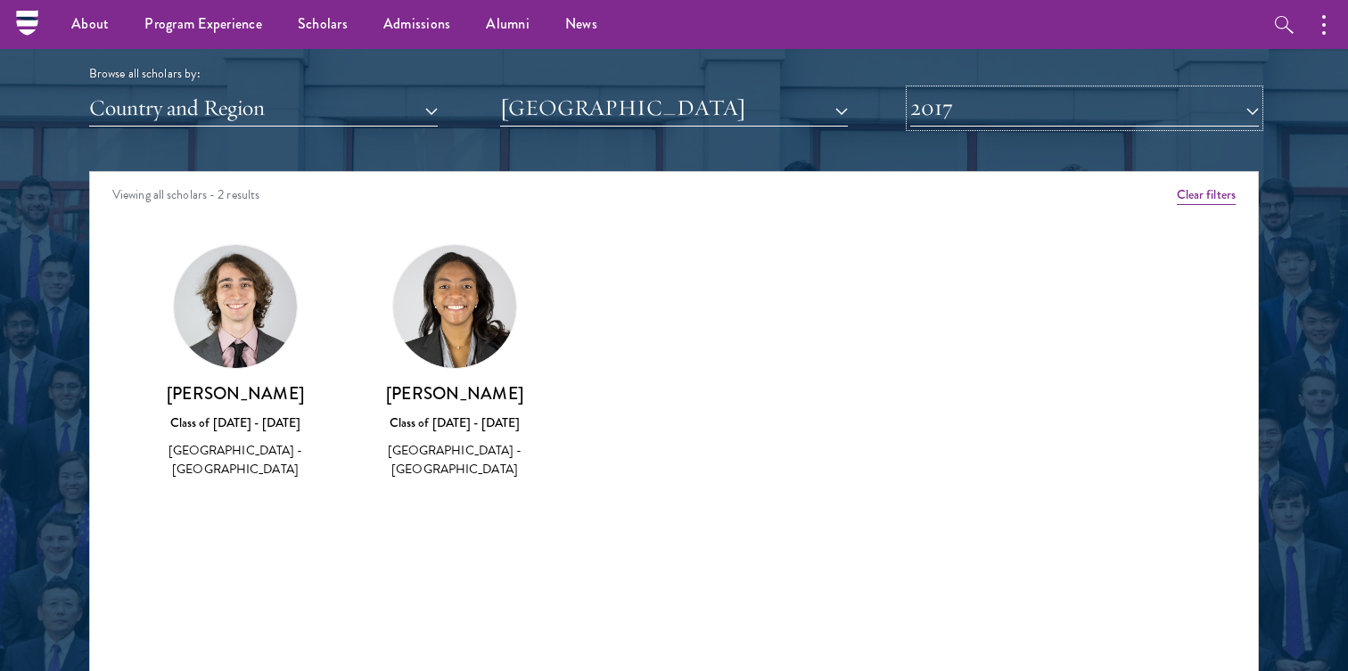
click at [1006, 112] on button "2017" at bounding box center [1084, 108] width 349 height 37
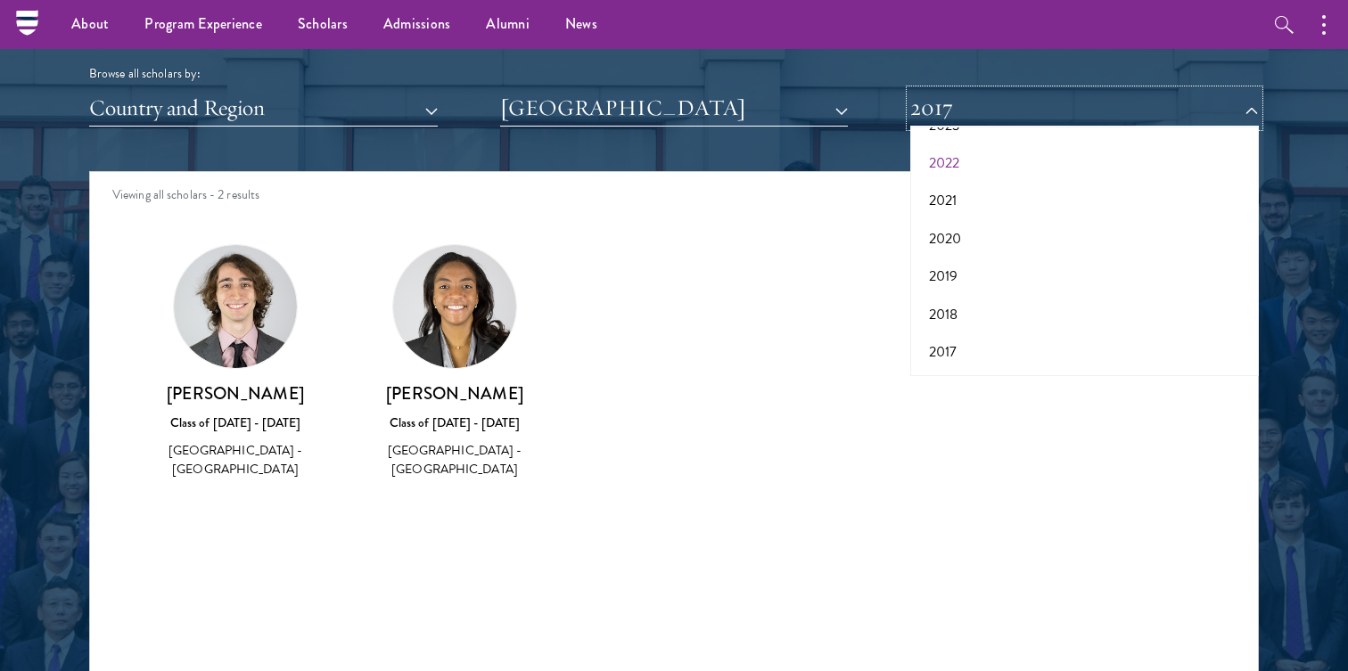
scroll to position [0, 0]
click at [951, 199] on button "2026" at bounding box center [1085, 196] width 338 height 37
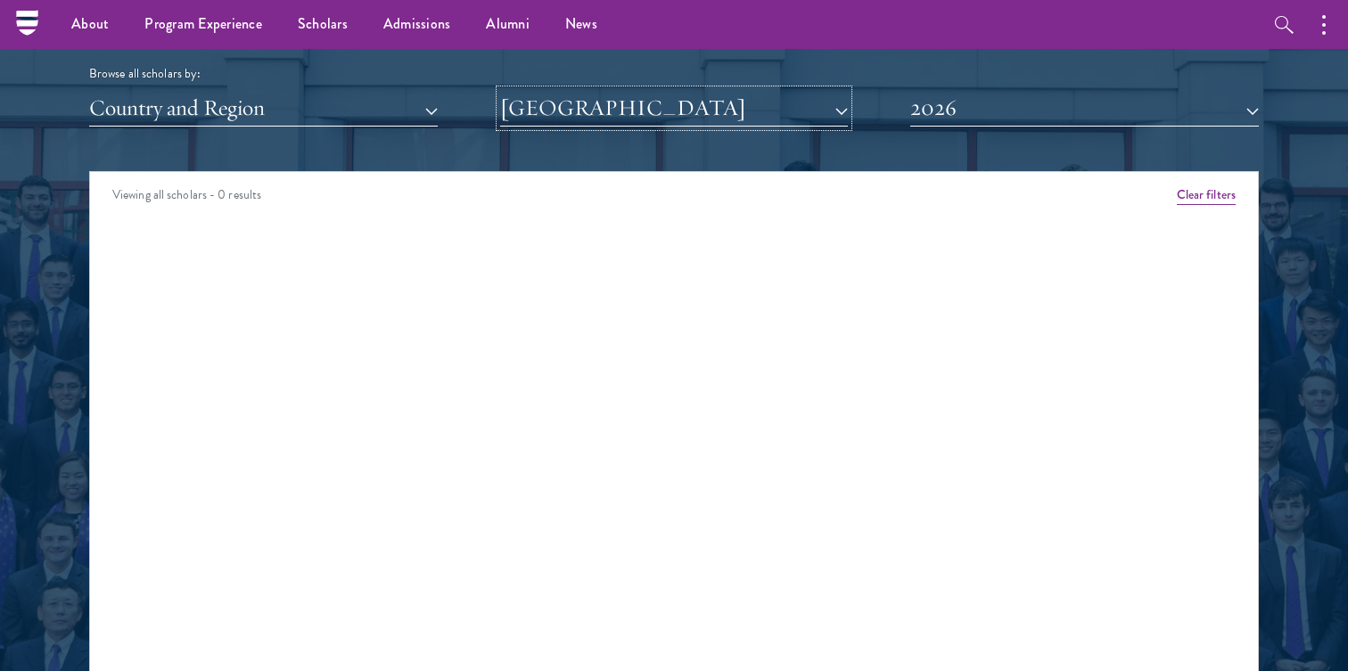
click at [558, 118] on button "Dartmouth College" at bounding box center [674, 108] width 349 height 37
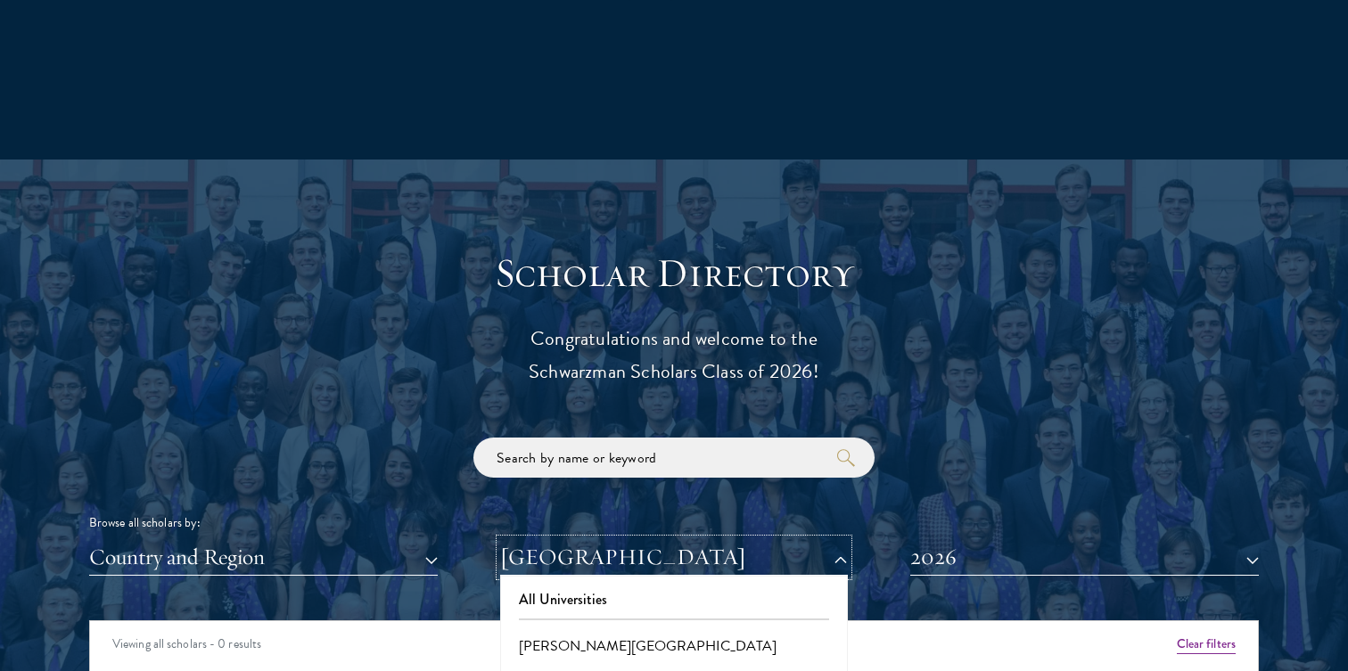
scroll to position [1751, 0]
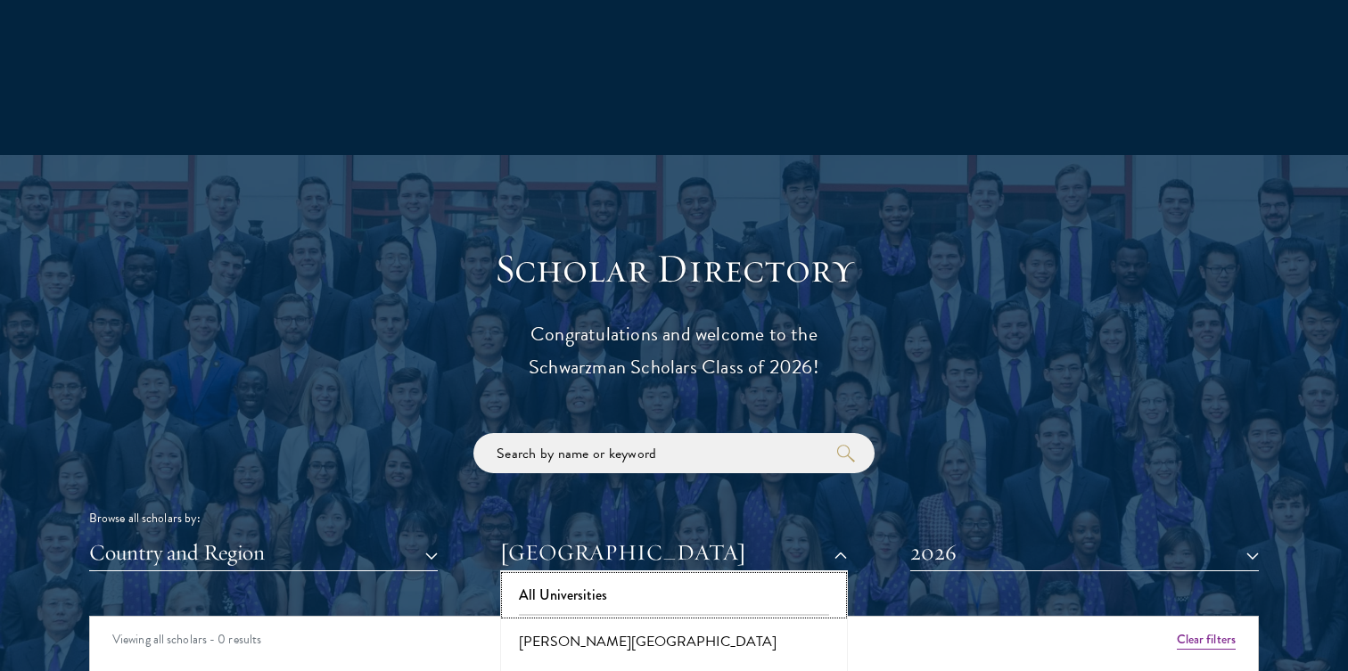
click at [610, 592] on button "All Universities" at bounding box center [675, 595] width 338 height 37
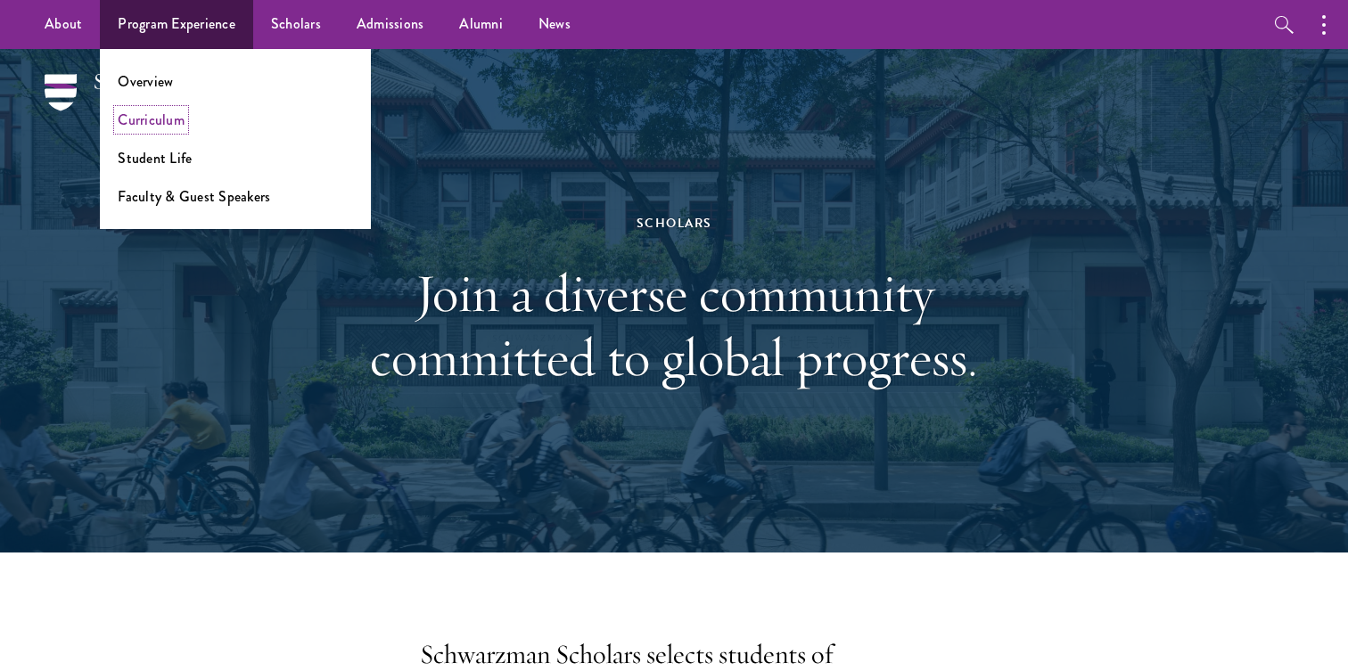
click at [149, 111] on link "Curriculum" at bounding box center [151, 120] width 67 height 21
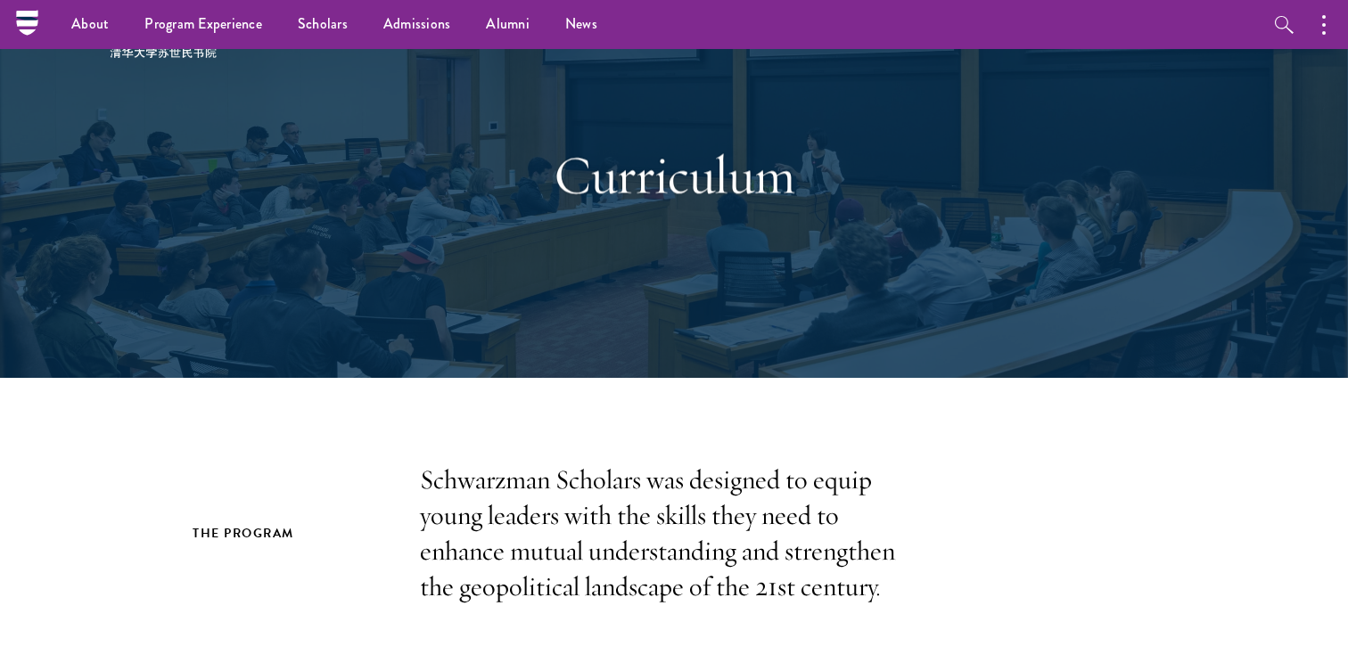
scroll to position [44, 0]
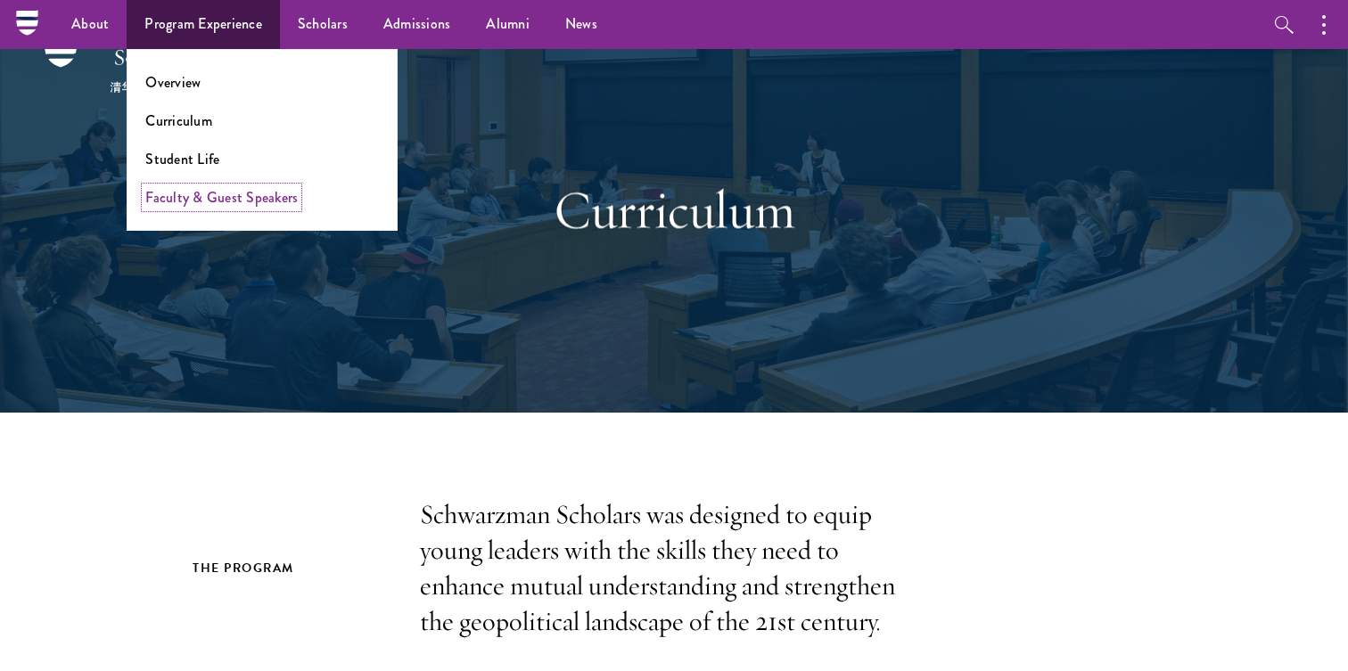
click at [211, 202] on link "Faculty & Guest Speakers" at bounding box center [221, 197] width 152 height 21
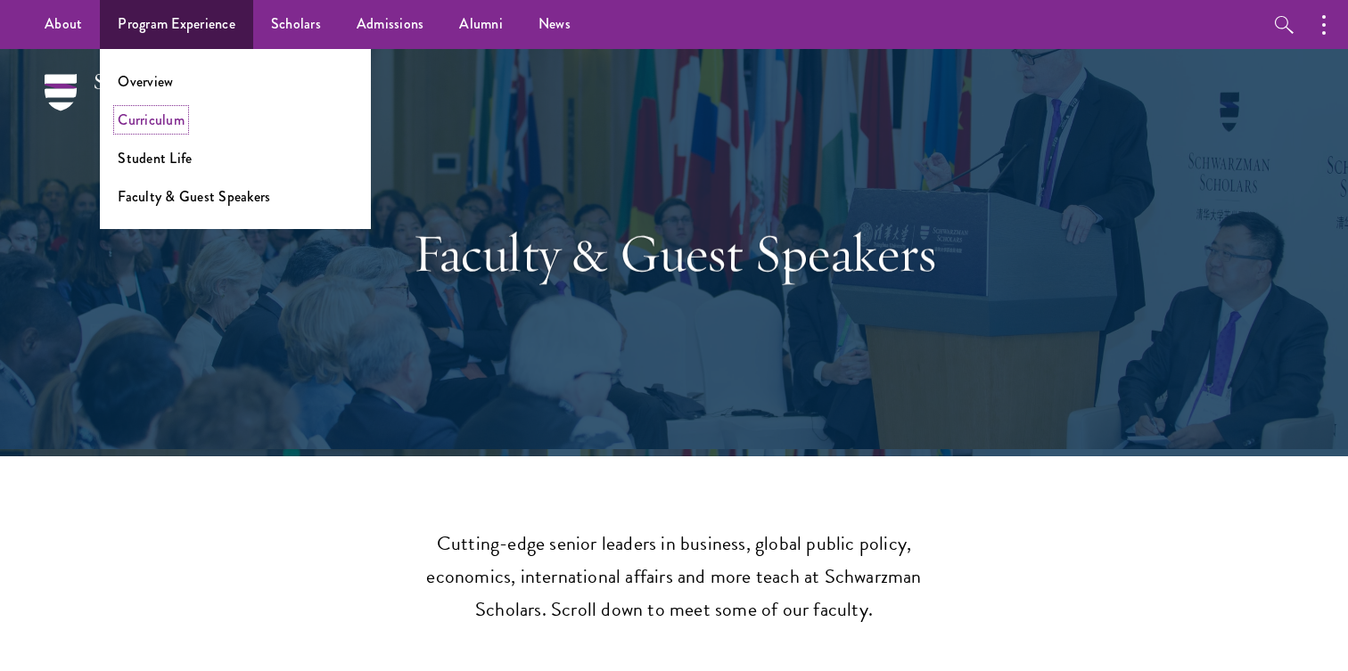
click at [164, 120] on link "Curriculum" at bounding box center [151, 120] width 67 height 21
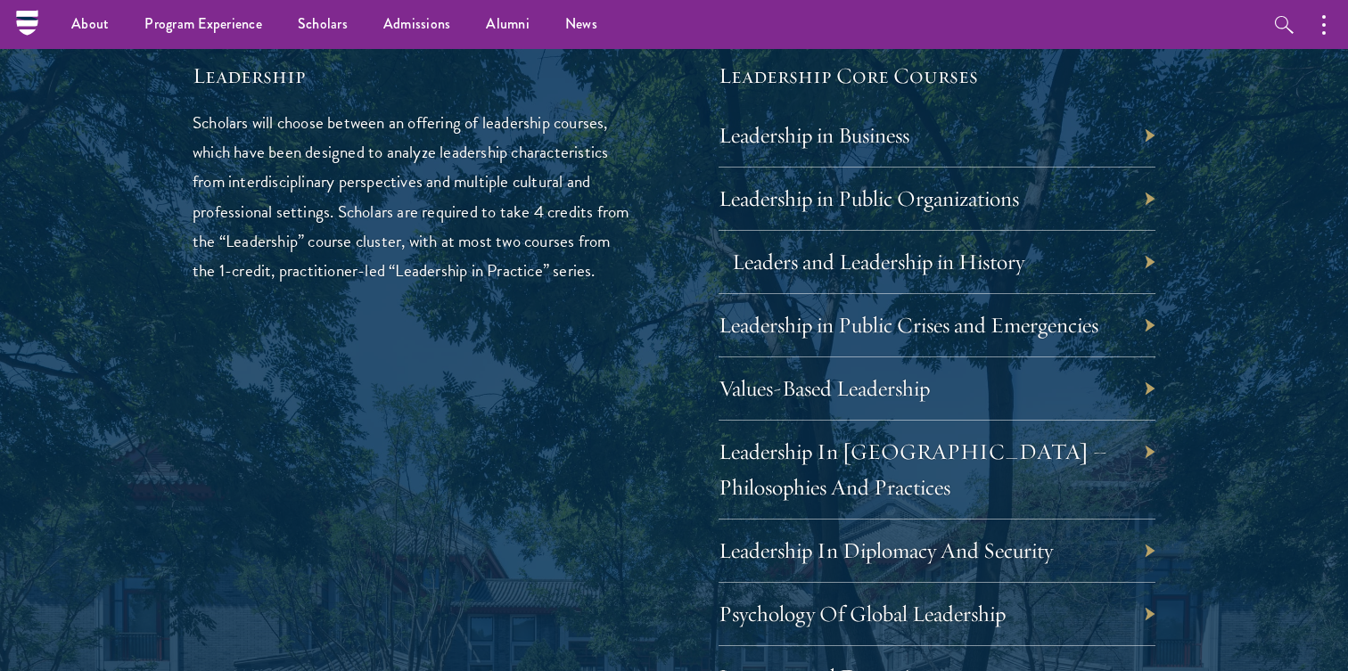
scroll to position [2983, 0]
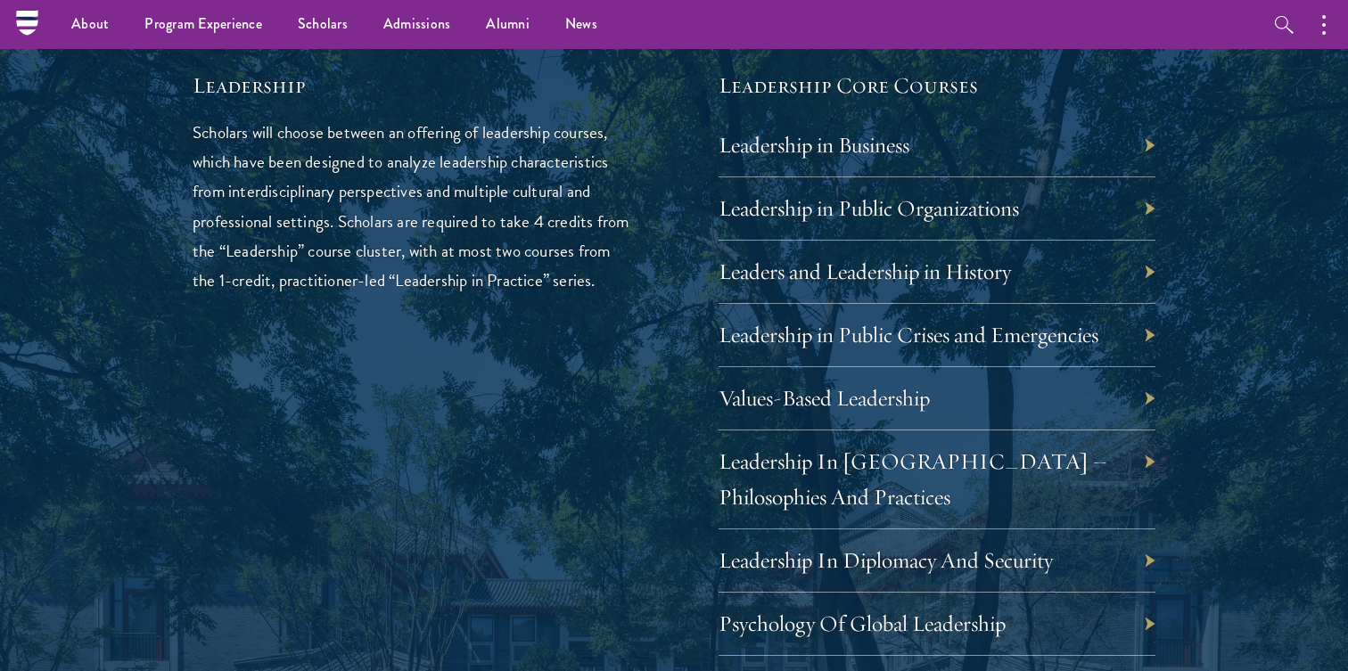
click at [1152, 149] on div "Leadership in Business" at bounding box center [937, 145] width 437 height 63
click at [1148, 147] on div "Leadership in Business" at bounding box center [937, 145] width 437 height 63
click at [862, 148] on link "Leadership in Business" at bounding box center [827, 145] width 191 height 28
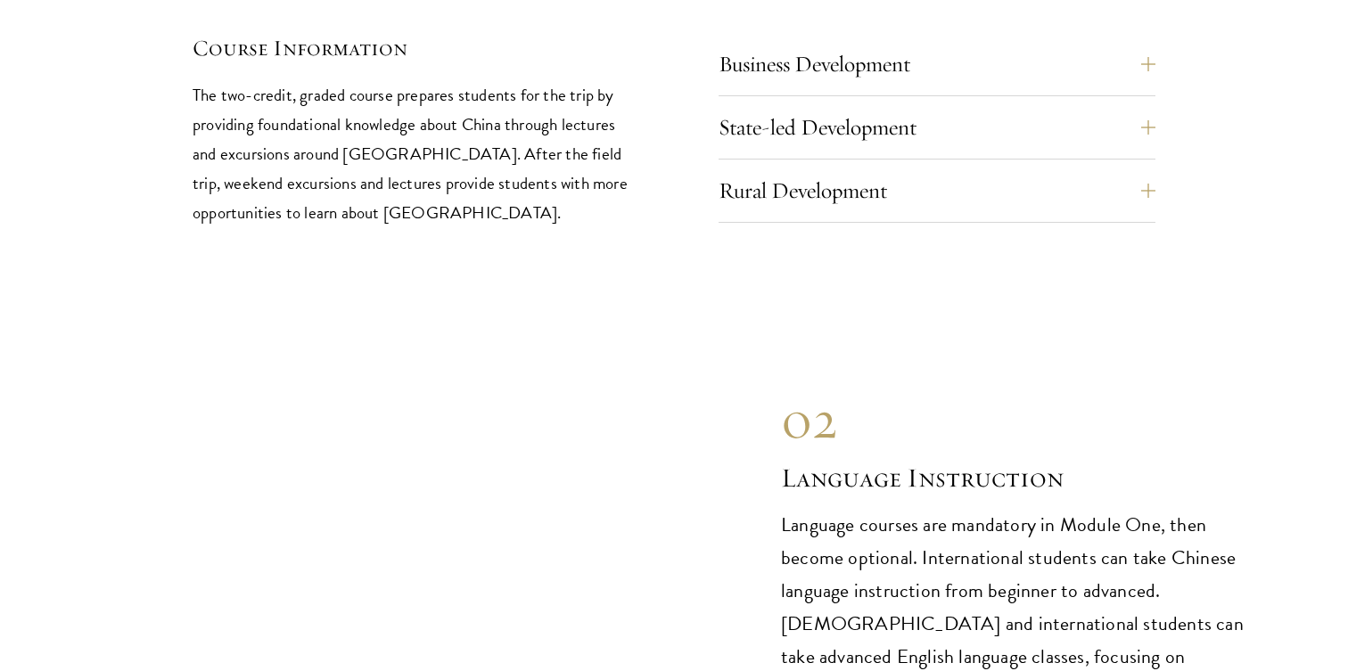
scroll to position [7787, 0]
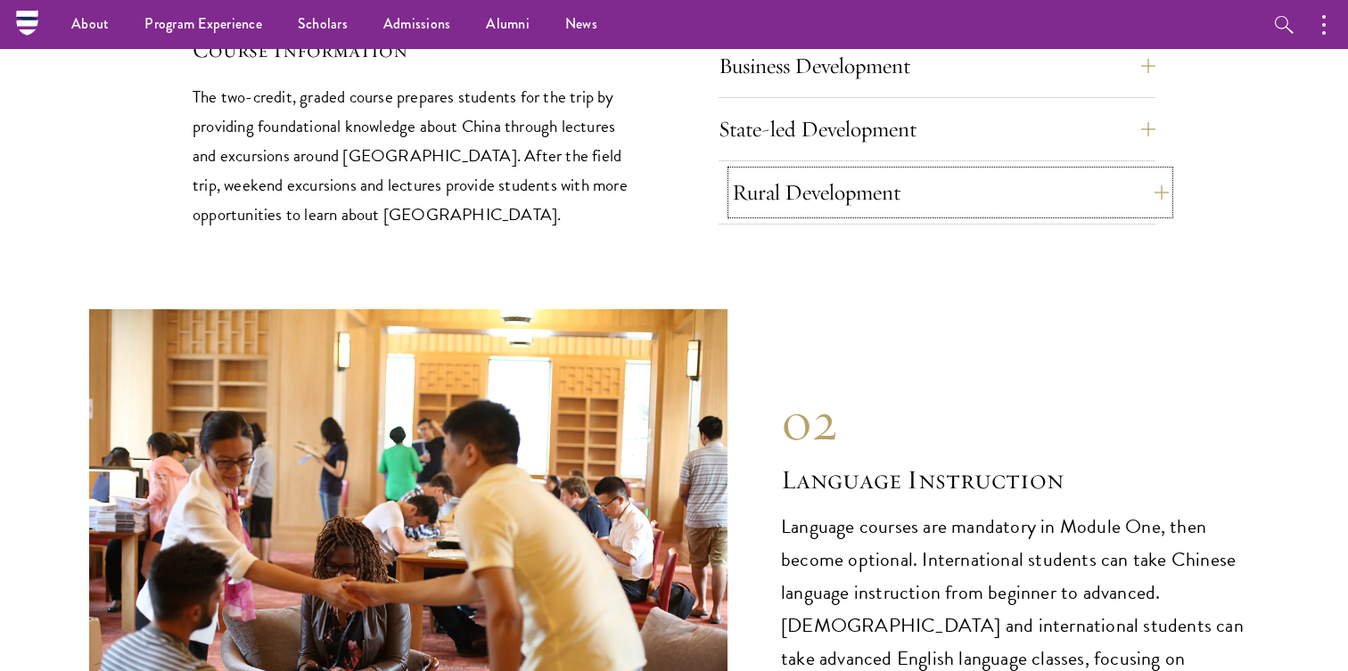
click at [1158, 171] on button "Rural Development" at bounding box center [950, 192] width 437 height 43
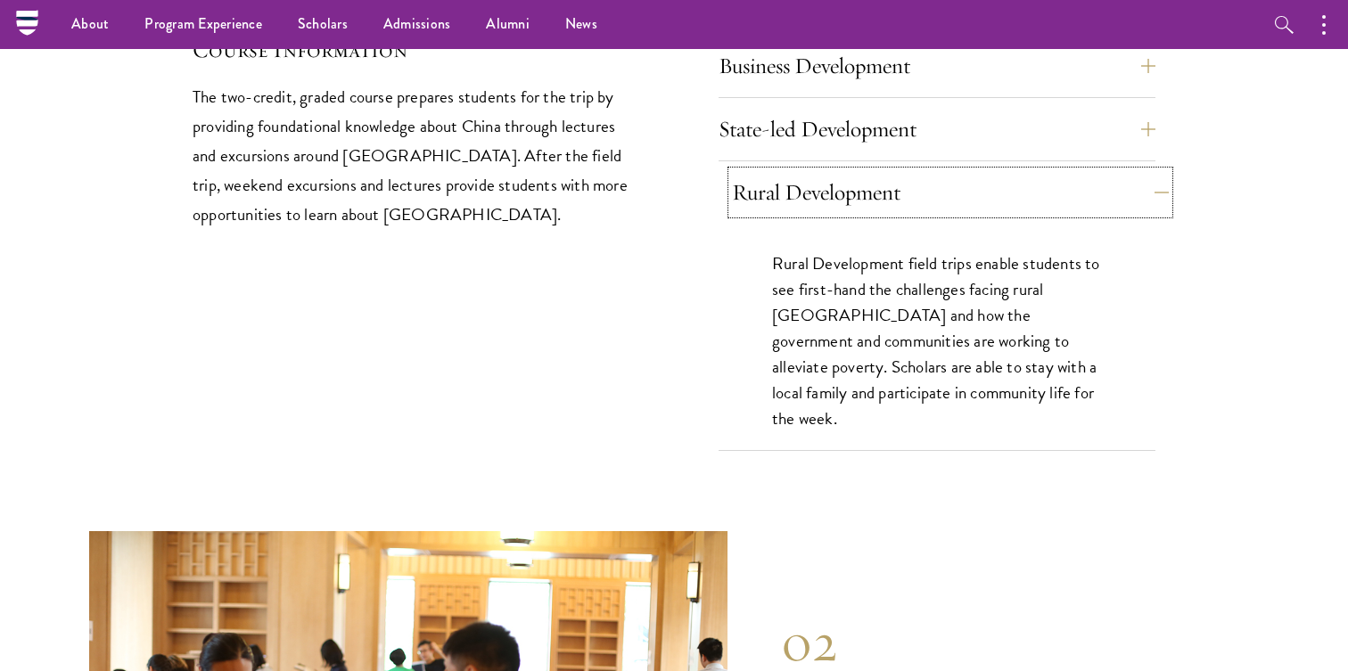
click at [1158, 171] on button "Rural Development" at bounding box center [950, 192] width 437 height 43
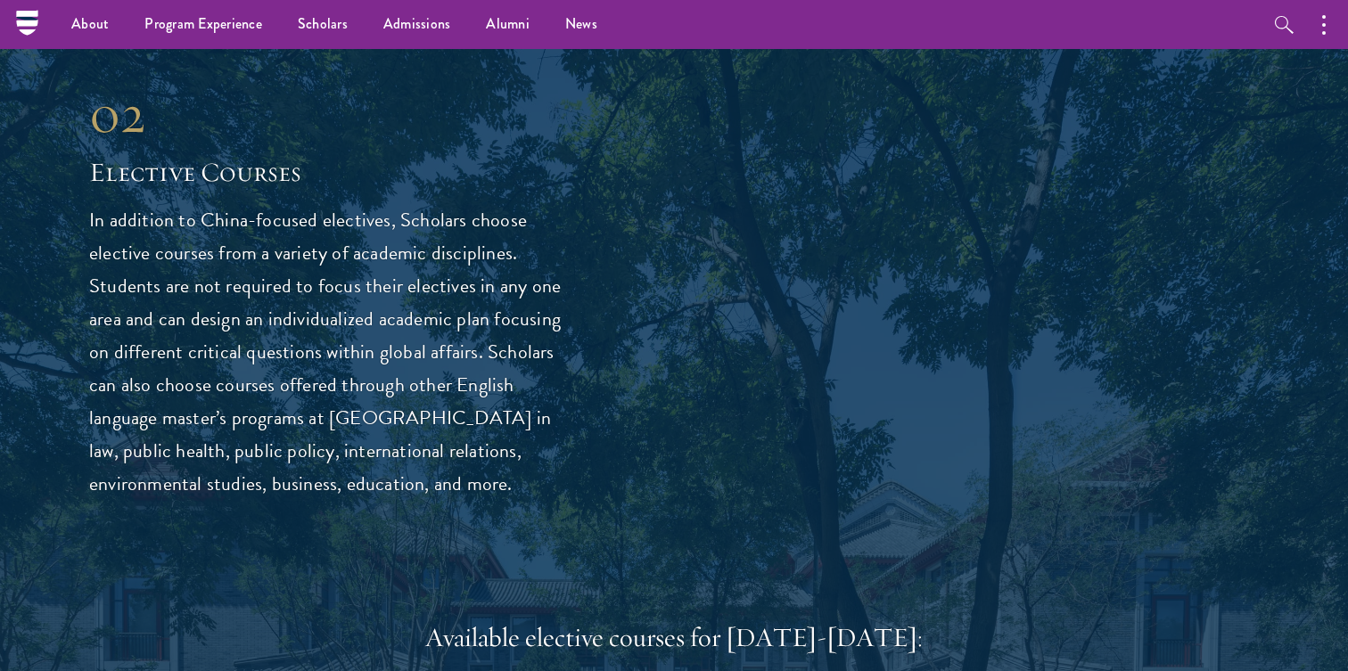
scroll to position [4670, 0]
